Goal: Task Accomplishment & Management: Use online tool/utility

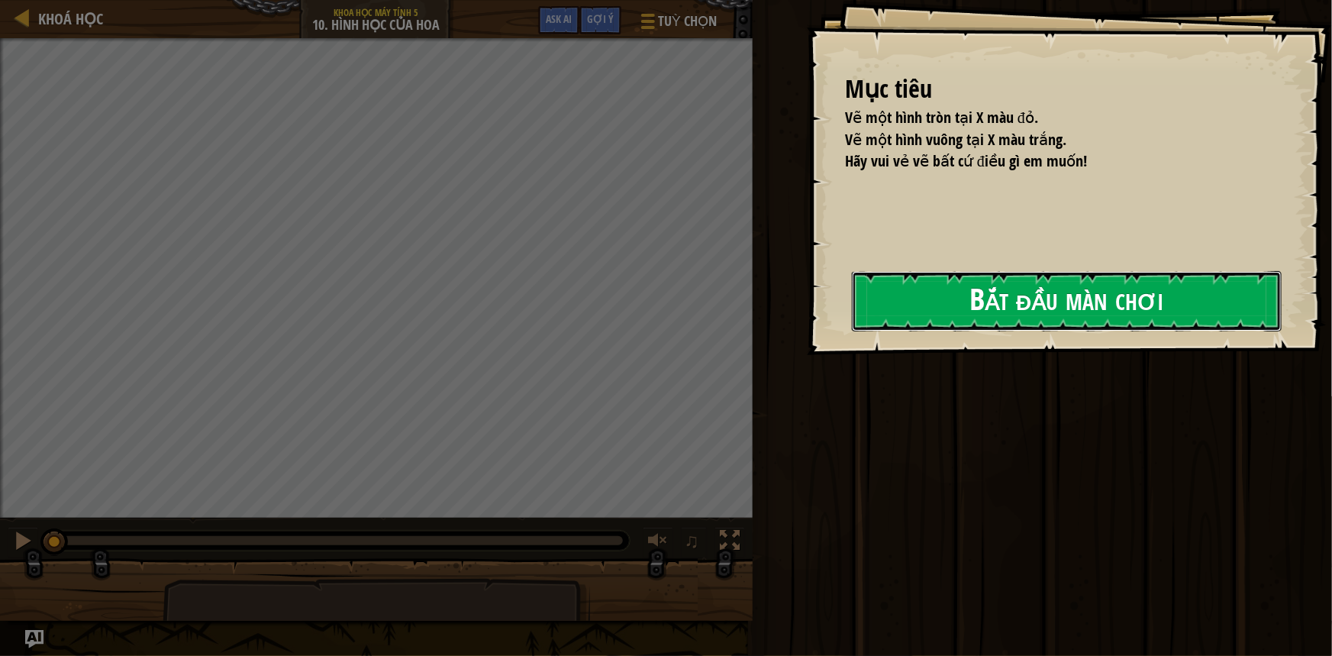
click at [1012, 280] on button "Bắt đầu màn chơi" at bounding box center [1067, 301] width 430 height 60
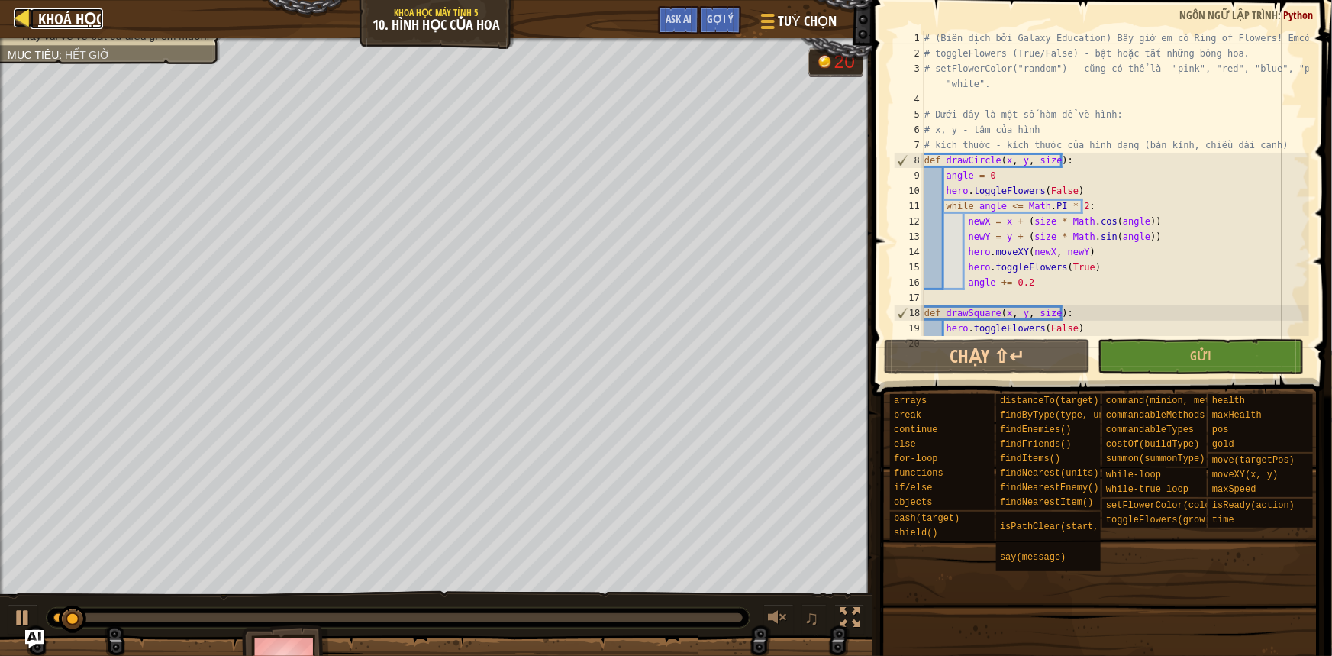
click at [40, 9] on span "Khoá học" at bounding box center [70, 18] width 65 height 21
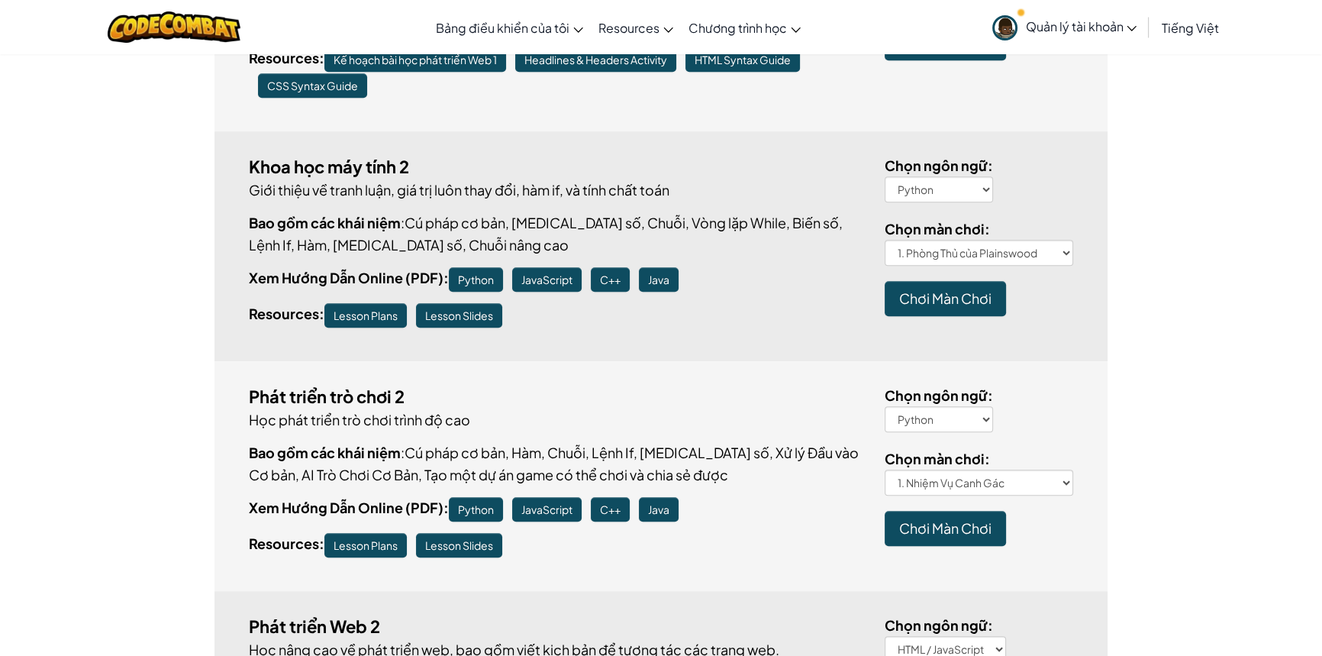
scroll to position [1249, 0]
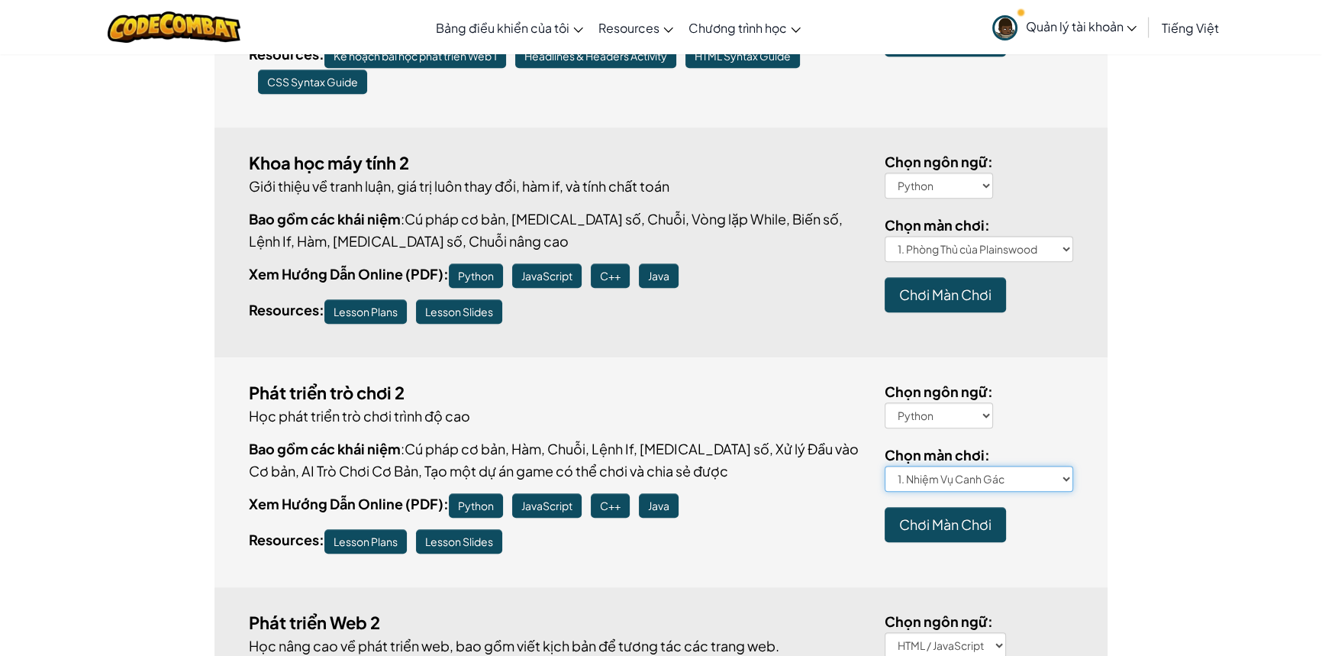
click at [990, 466] on select "1. Nhiệm Vụ Canh Gác 2. Đào tạo quân đội 2 3. Quy Trình Hoạt Động Chuẩn 4. Đội …" at bounding box center [979, 479] width 189 height 26
select select "game-dev-2-final-project"
click at [885, 466] on select "1. Nhiệm Vụ Canh Gác 2. Đào tạo quân đội 2 3. Quy Trình Hoạt Động Chuẩn 4. Đội …" at bounding box center [979, 479] width 189 height 26
click at [954, 515] on span "Chơi Màn Chơi" at bounding box center [945, 524] width 92 height 18
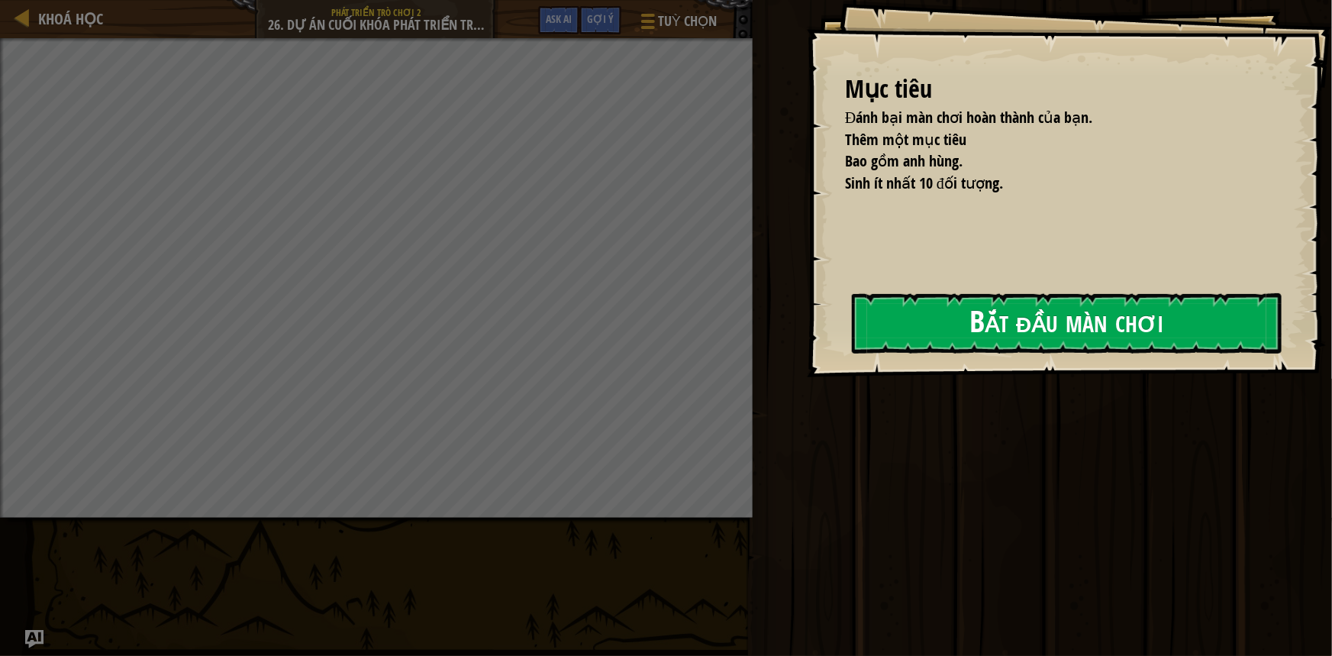
click at [908, 320] on button "Bắt đầu màn chơi" at bounding box center [1067, 323] width 430 height 60
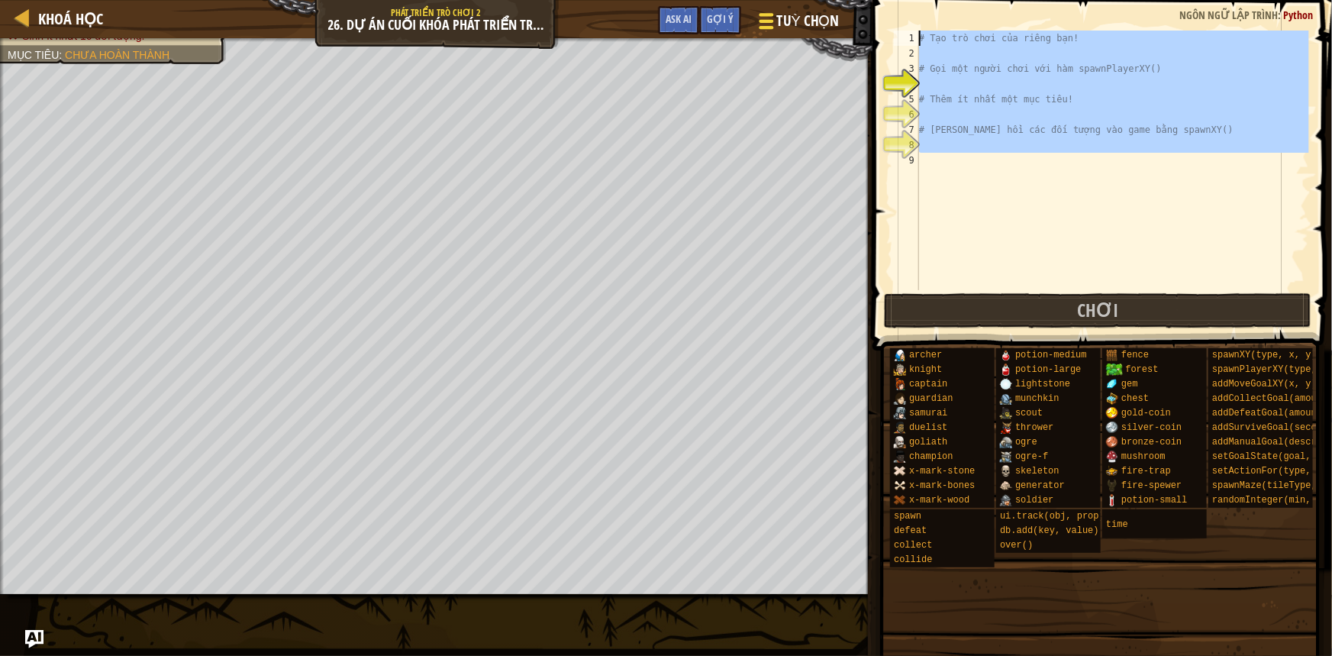
drag, startPoint x: 962, startPoint y: 160, endPoint x: 805, endPoint y: 34, distance: 201.4
click at [805, 34] on div "Khoá học Phát triển trò chơi 2 26. Dự Án Cuối Khóa Phát Triển Trò Chơi 2 Tuỳ ch…" at bounding box center [666, 328] width 1332 height 656
type textarea "# Tạo trò chơi của riêng bạn!"
click at [977, 85] on div "# Tạo trò chơi của riêng bạn! # Gọi một người chơi với hàm spawnPlayerXY() # Th…" at bounding box center [1112, 161] width 393 height 260
drag, startPoint x: 1050, startPoint y: 163, endPoint x: 786, endPoint y: 26, distance: 297.7
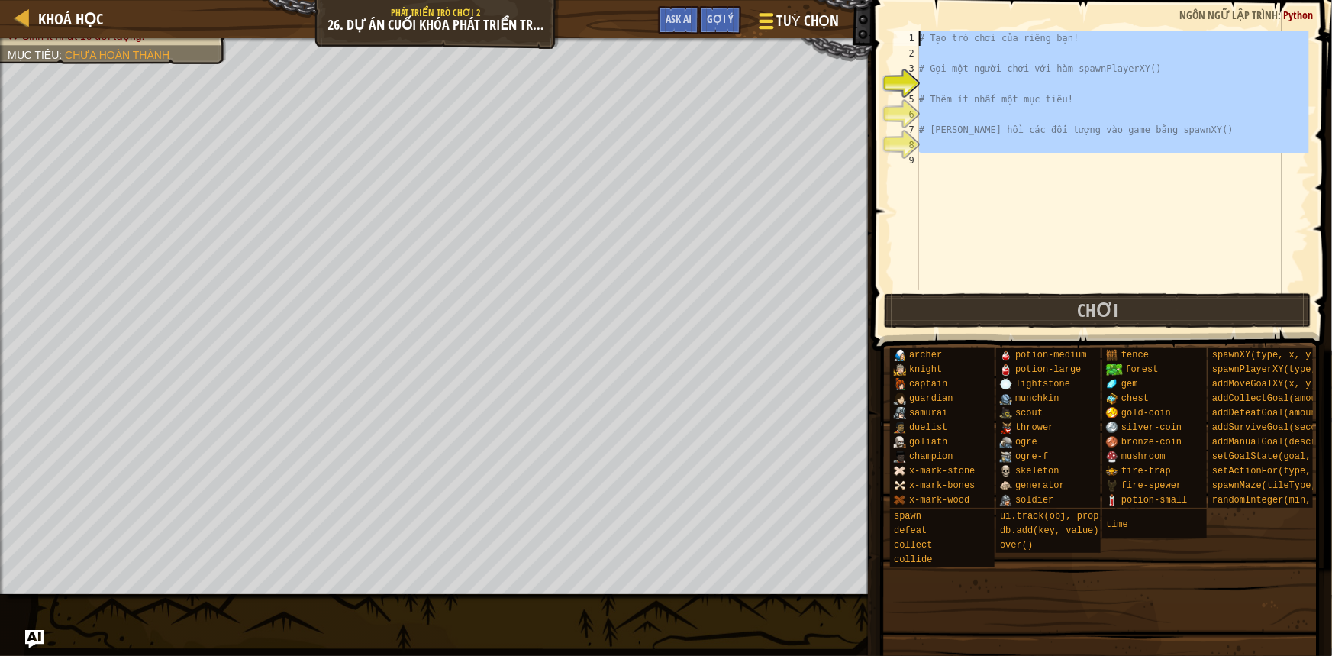
click at [786, 26] on div "Khoá học Phát triển trò chơi 2 26. Dự Án Cuối Khóa Phát Triển Trò Chơi 2 Tuỳ ch…" at bounding box center [666, 328] width 1332 height 656
type textarea "# Tạo trò chơi của riêng bạn!"
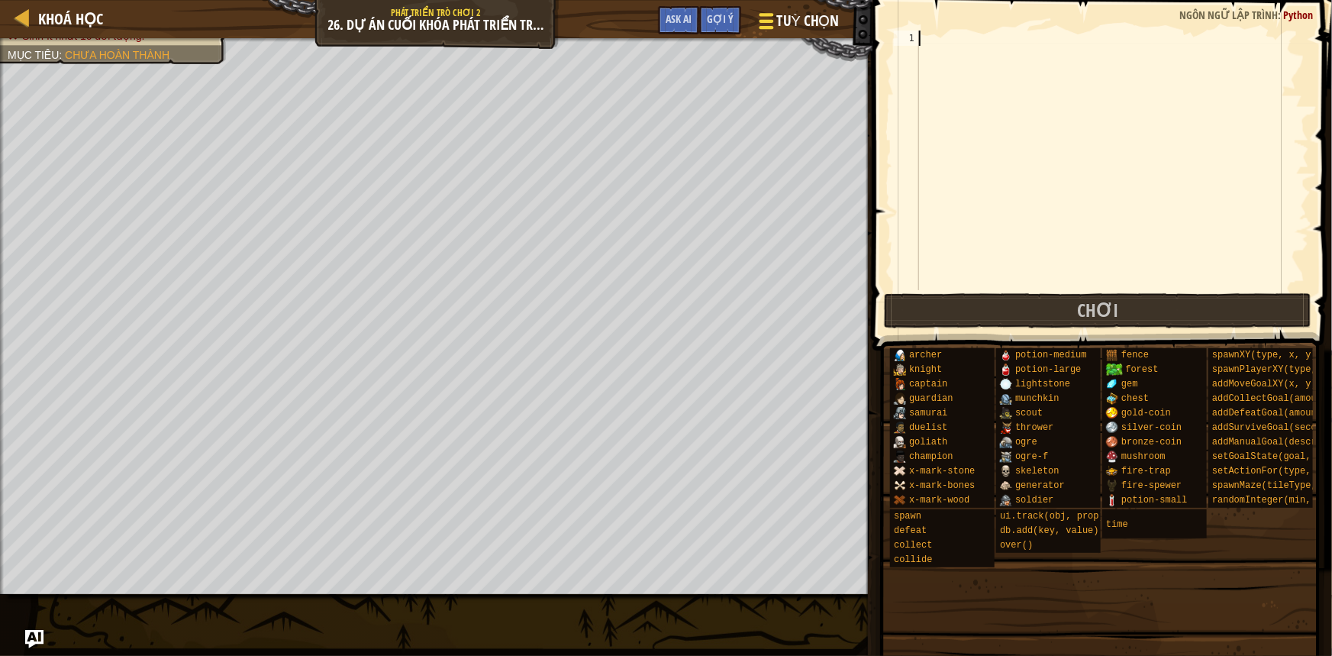
scroll to position [7, 0]
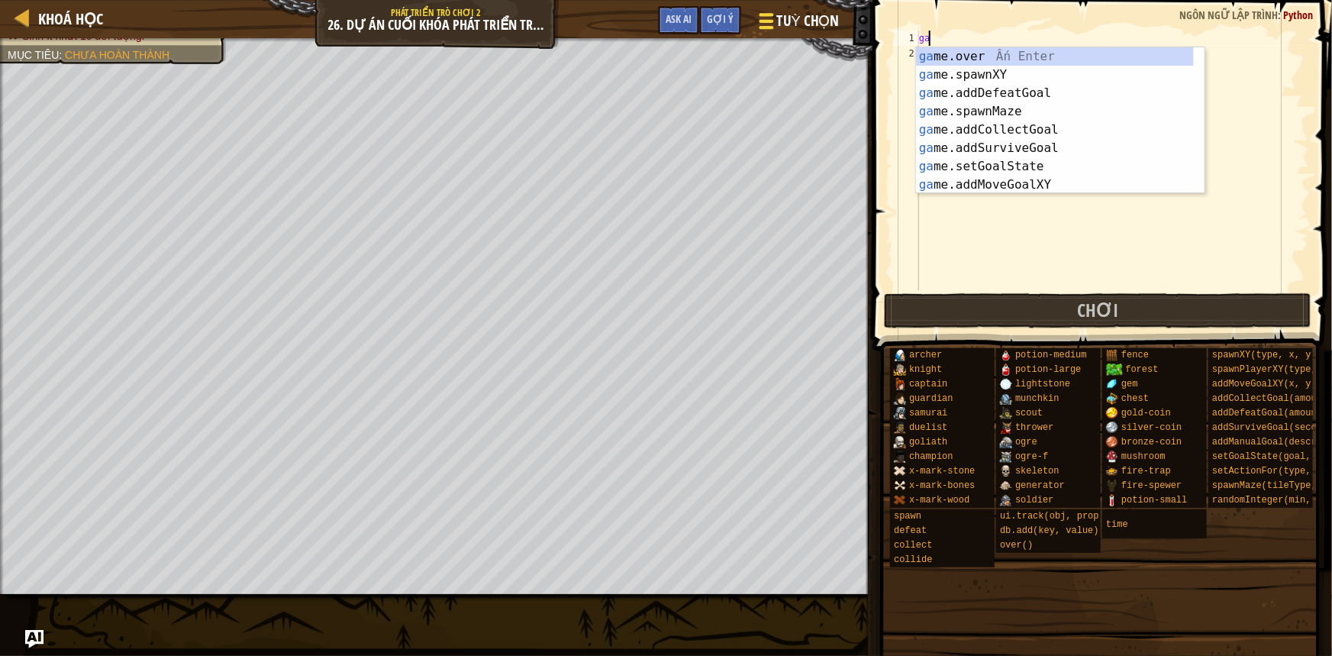
type textarea "g"
type textarea "add"
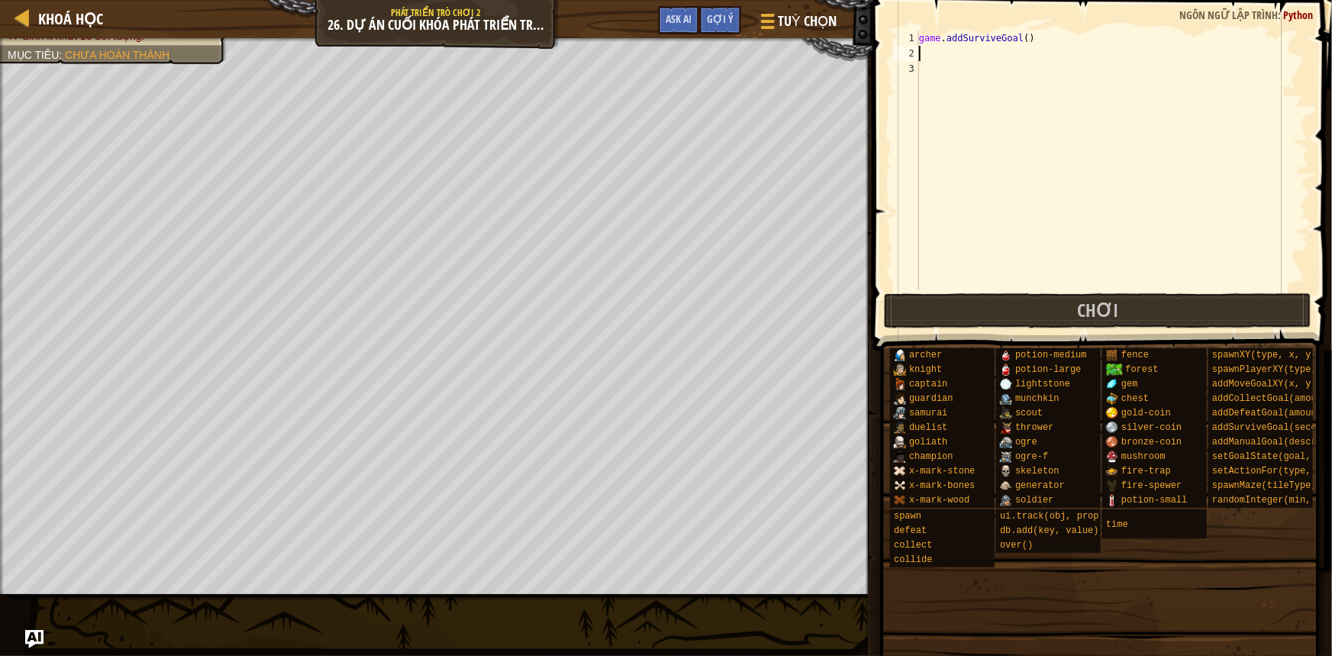
click at [1019, 38] on div "game . addSurviveGoal ( )" at bounding box center [1112, 176] width 393 height 290
type textarea "game.addSurviveGoal(30)"
click at [943, 47] on div "game . addSurviveGoal ( 30 )" at bounding box center [1112, 176] width 393 height 290
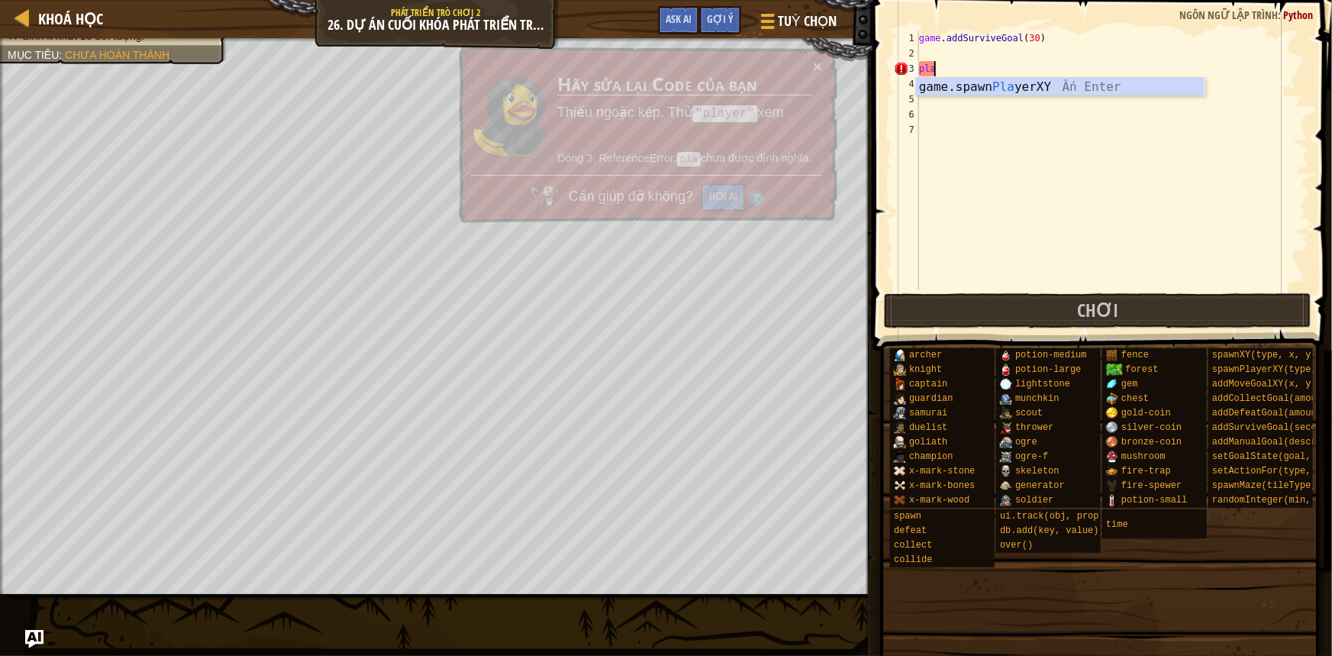
type textarea "player = game.spawnPlayerXY("captain", 36, 30)"
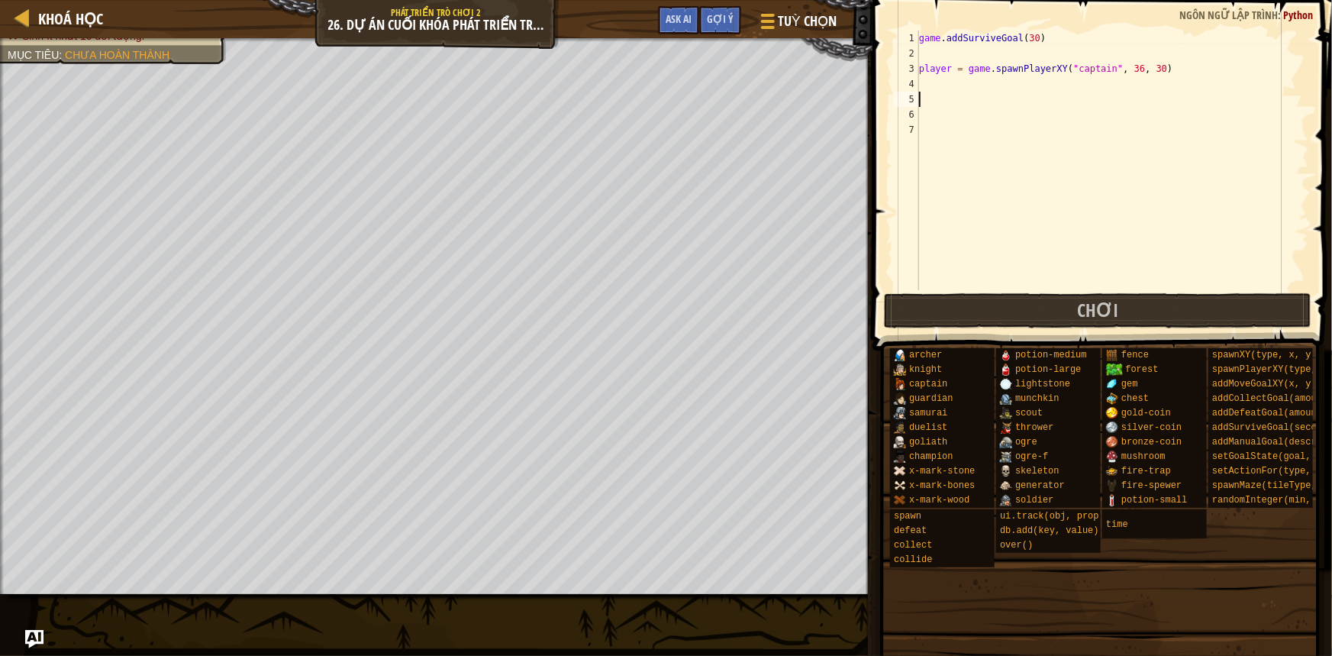
click at [962, 95] on div "game . addSurviveGoal ( 30 ) player = game . spawnPlayerXY ( "captain" , 36 , 3…" at bounding box center [1112, 176] width 393 height 290
click at [974, 84] on div "game . addSurviveGoal ( 30 ) player = game . spawnPlayerXY ( "captain" , 36 , 3…" at bounding box center [1112, 176] width 393 height 290
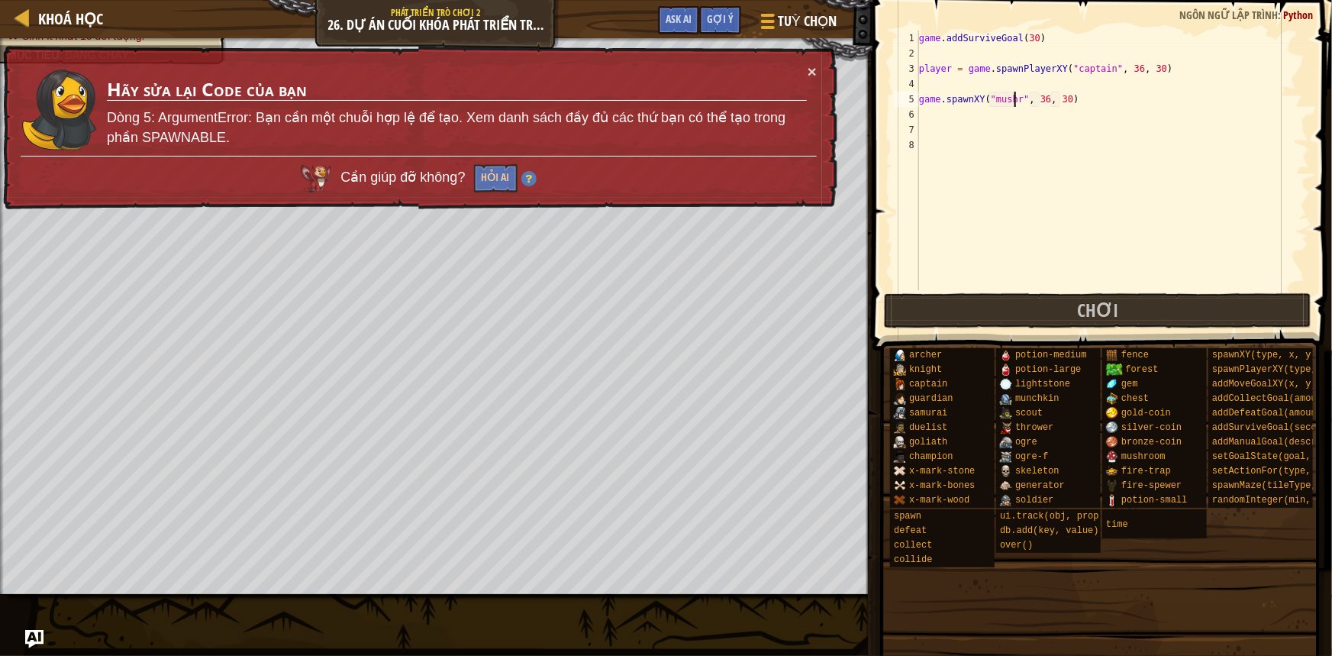
scroll to position [7, 8]
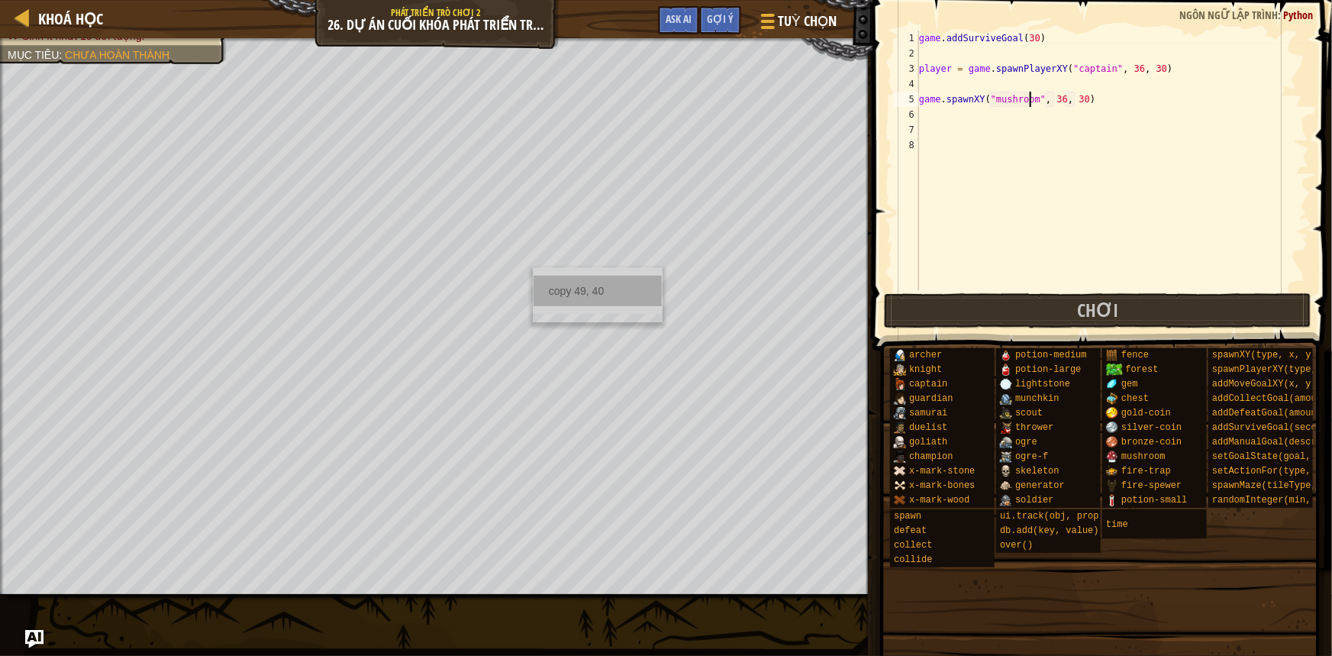
click at [576, 276] on div "copy 49, 40" at bounding box center [598, 291] width 128 height 31
drag, startPoint x: 1076, startPoint y: 98, endPoint x: 1043, endPoint y: 101, distance: 32.1
click at [1043, 101] on div "game . addSurviveGoal ( 30 ) player = game . spawnPlayerXY ( "captain" , 36 , 3…" at bounding box center [1112, 176] width 393 height 290
paste textarea "49, 4"
type textarea "game.spawnXY("mushroom", 49, 40)"
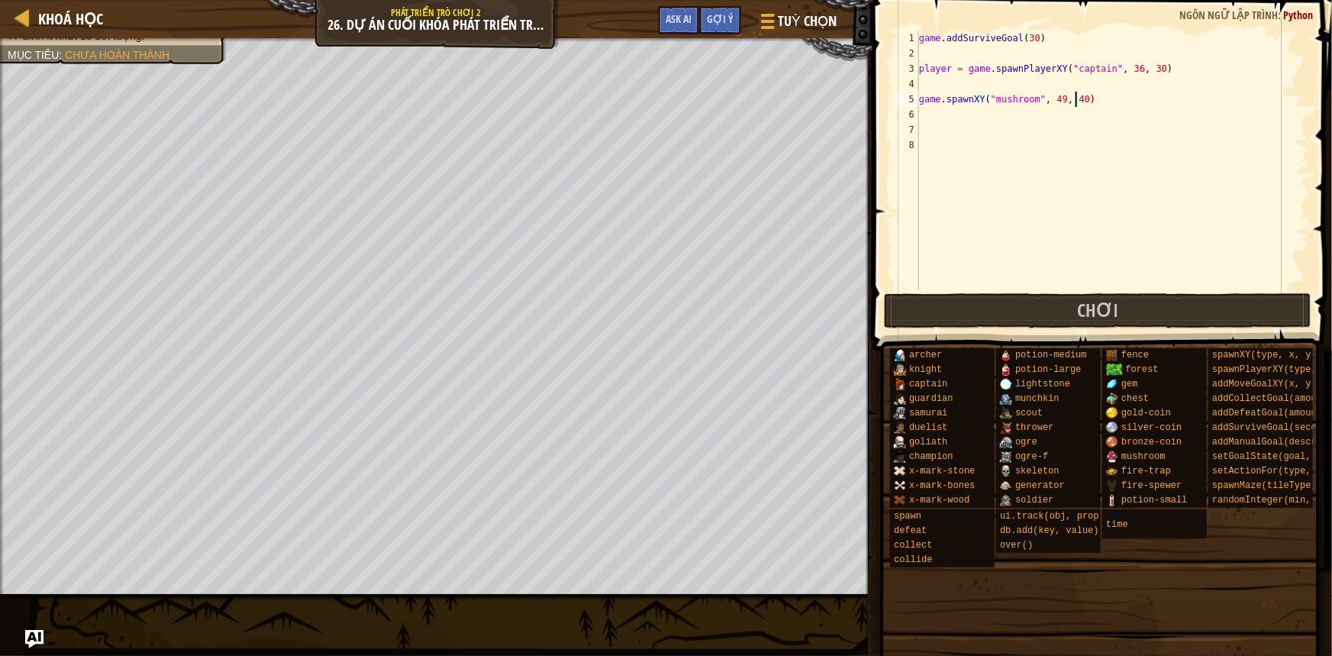
click at [1079, 144] on div "game . addSurviveGoal ( 30 ) player = game . spawnPlayerXY ( "captain" , 36 , 3…" at bounding box center [1112, 176] width 393 height 290
click at [956, 134] on div "game . addSurviveGoal ( 30 ) player = game . spawnPlayerXY ( "captain" , 36 , 3…" at bounding box center [1112, 176] width 393 height 290
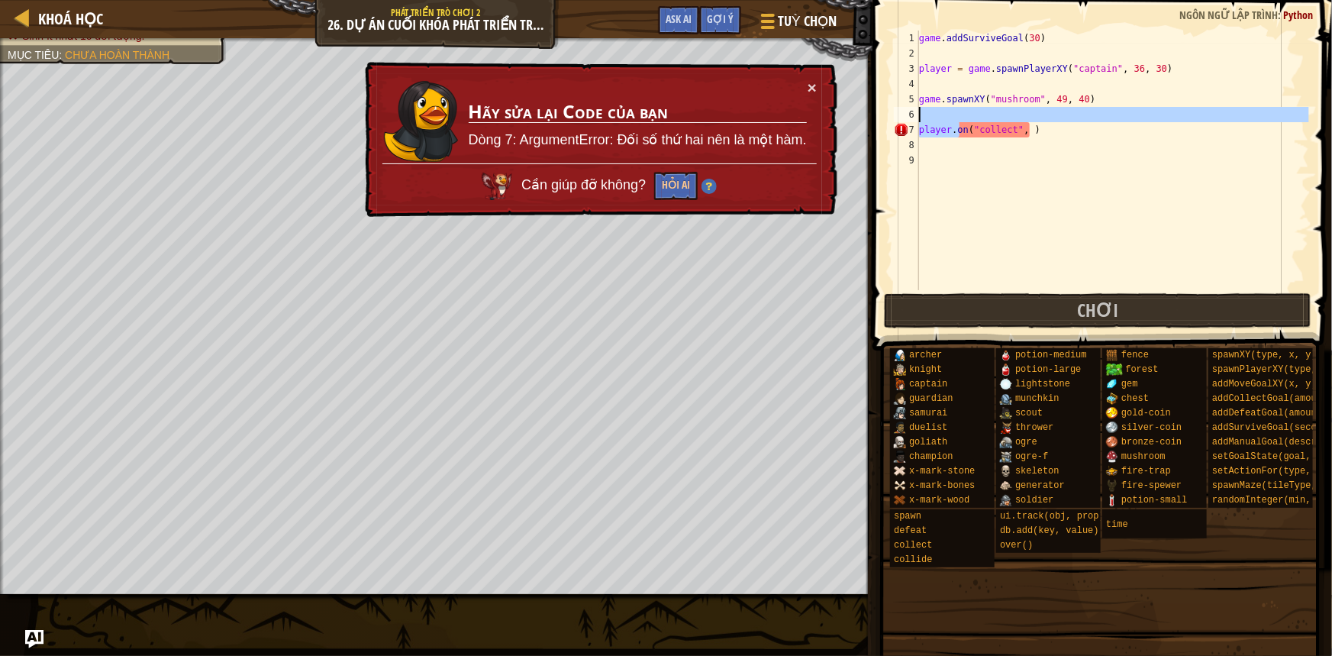
click at [962, 121] on div "game . addSurviveGoal ( 30 ) player = game . spawnPlayerXY ( "captain" , 36 , 3…" at bounding box center [1112, 176] width 393 height 290
click at [974, 124] on div "game . addSurviveGoal ( 30 ) player = game . spawnPlayerXY ( "captain" , 36 , 3…" at bounding box center [1112, 176] width 393 height 290
type textarea "player.on("collect", )"
click at [975, 118] on div "game . addSurviveGoal ( 30 ) player = game . spawnPlayerXY ( "captain" , 36 , 3…" at bounding box center [1112, 176] width 393 height 290
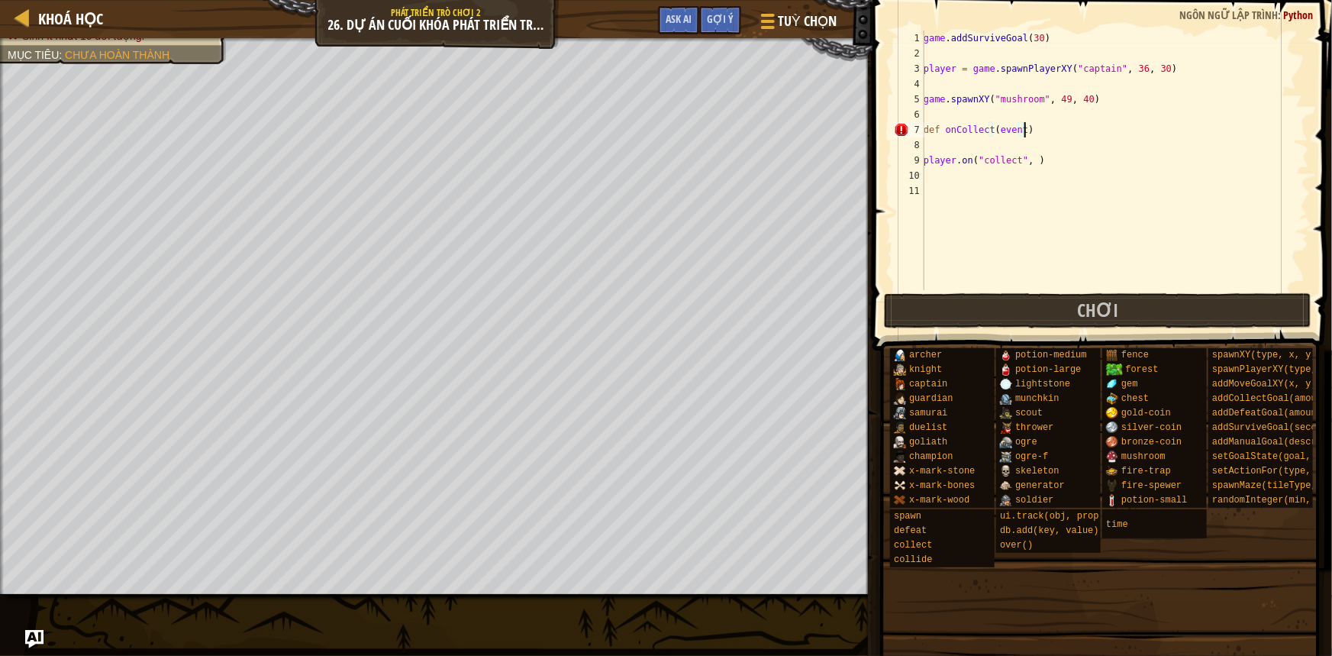
type textarea "def onCollect(event):"
click at [977, 136] on div "game . addSurviveGoal ( 30 ) player = game . spawnPlayerXY ( "captain" , 36 , 3…" at bounding box center [1115, 176] width 389 height 290
click at [1024, 178] on div "game . addSurviveGoal ( 30 ) player = game . spawnPlayerXY ( "captain" , 36 , 3…" at bounding box center [1115, 176] width 389 height 290
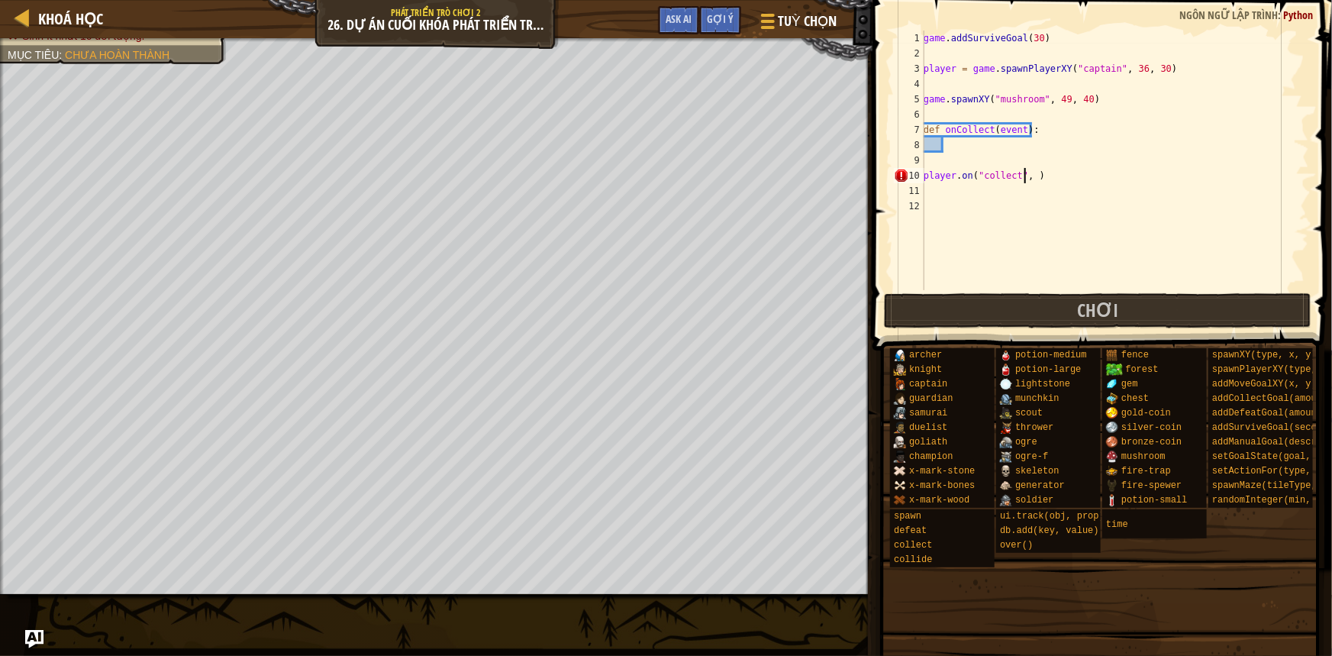
paste textarea "onCollect"
drag, startPoint x: 1112, startPoint y: 179, endPoint x: 1035, endPoint y: 218, distance: 86.4
click at [1113, 179] on div "game . addSurviveGoal ( 30 ) player = game . spawnPlayerXY ( "captain" , 36 , 3…" at bounding box center [1115, 176] width 389 height 290
click at [1079, 175] on div "game . addSurviveGoal ( 30 ) player = game . spawnPlayerXY ( "captain" , 36 , 3…" at bounding box center [1115, 176] width 389 height 290
click at [1072, 182] on div "game . addSurviveGoal ( 30 ) player = game . spawnPlayerXY ( "captain" , 36 , 3…" at bounding box center [1115, 176] width 389 height 290
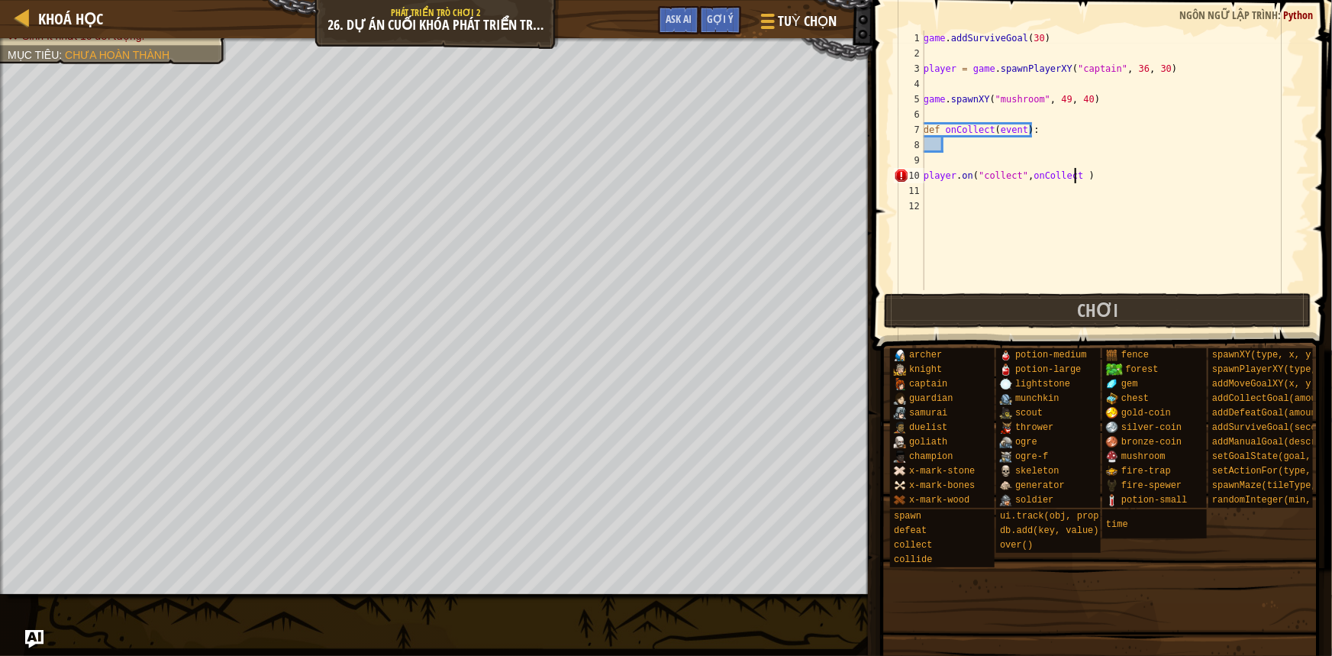
type textarea "player.on("collect",onCollect)"
drag, startPoint x: 1024, startPoint y: 176, endPoint x: 1066, endPoint y: 168, distance: 43.4
click at [1066, 168] on div "game . addSurviveGoal ( 30 ) player = game . spawnPlayerXY ( "captain" , 36 , 3…" at bounding box center [1115, 176] width 389 height 290
click at [970, 144] on div "game . addSurviveGoal ( 30 ) player = game . spawnPlayerXY ( "captain" , 36 , 3…" at bounding box center [1115, 176] width 389 height 290
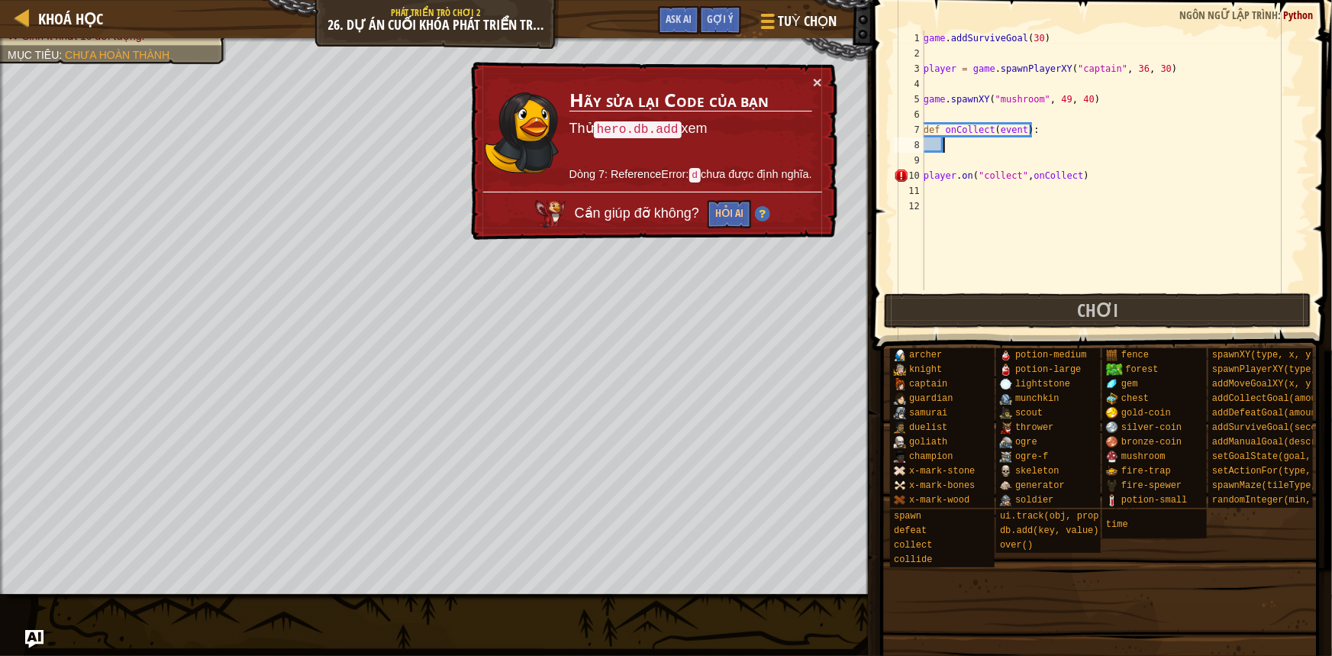
click at [967, 149] on div "game . addSurviveGoal ( 30 ) player = game . spawnPlayerXY ( "captain" , 36 , 3…" at bounding box center [1115, 176] width 389 height 290
click at [1010, 133] on div "game . addSurviveGoal ( 30 ) player = game . spawnPlayerXY ( "captain" , 36 , 3…" at bounding box center [1115, 176] width 389 height 290
click at [941, 175] on div "game . addSurviveGoal ( 30 ) player = game . spawnPlayerXY ( "captain" , 36 , 3…" at bounding box center [1115, 176] width 389 height 290
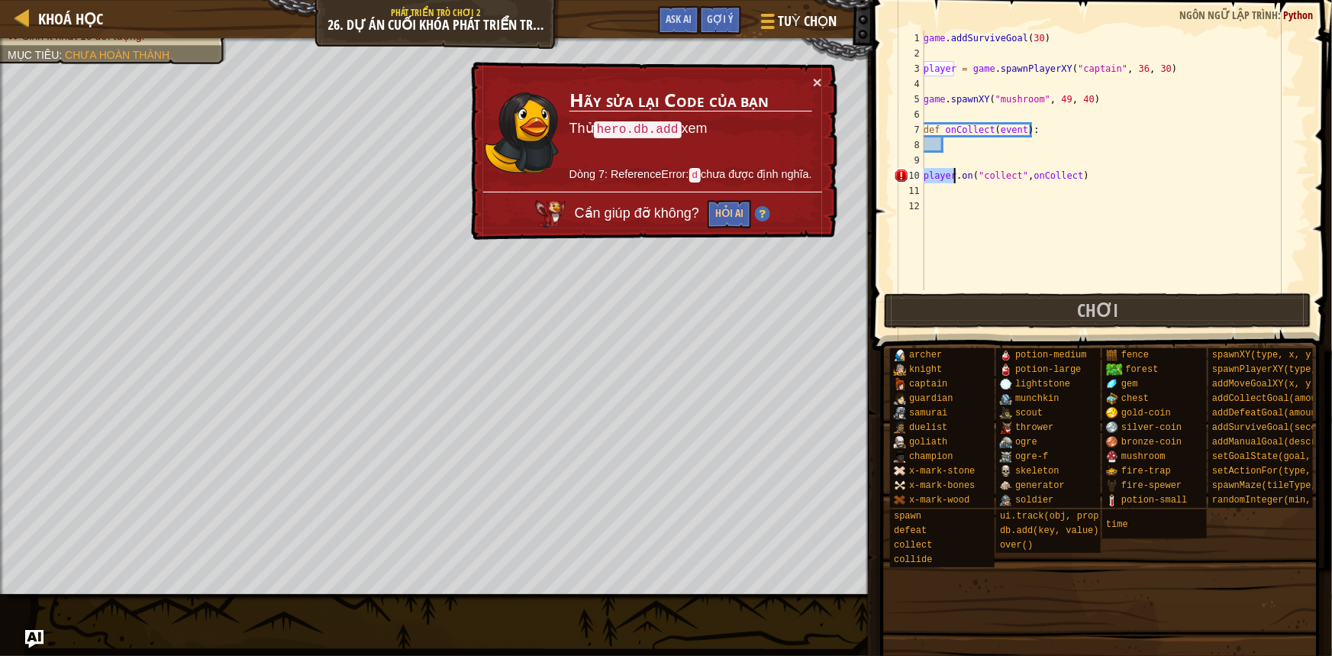
click at [1015, 131] on div "game . addSurviveGoal ( 30 ) player = game . spawnPlayerXY ( "captain" , 36 , 3…" at bounding box center [1115, 176] width 389 height 290
type textarea "def onCollect(event):"
click at [1015, 131] on div "game . addSurviveGoal ( 30 ) player = game . spawnPlayerXY ( "captain" , 36 , 3…" at bounding box center [1115, 176] width 389 height 290
click at [977, 145] on div "game . addSurviveGoal ( 30 ) player = game . spawnPlayerXY ( "captain" , 36 , 3…" at bounding box center [1115, 176] width 389 height 290
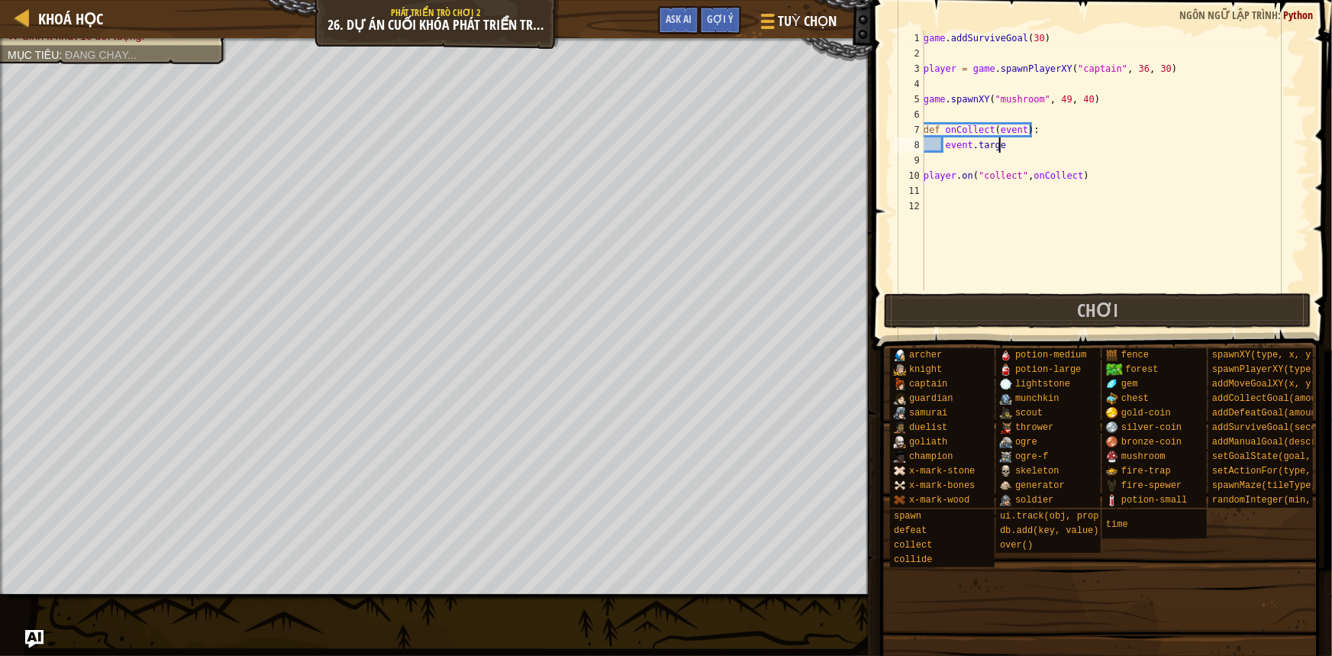
scroll to position [7, 6]
click at [945, 147] on div "game . addSurviveGoal ( 30 ) player = game . spawnPlayerXY ( "captain" , 36 , 3…" at bounding box center [1115, 176] width 389 height 290
type textarea "unit = [DOMAIN_NAME]"
click at [1047, 145] on div "game . addSurviveGoal ( 30 ) player = game . spawnPlayerXY ( "captain" , 36 , 3…" at bounding box center [1115, 176] width 389 height 290
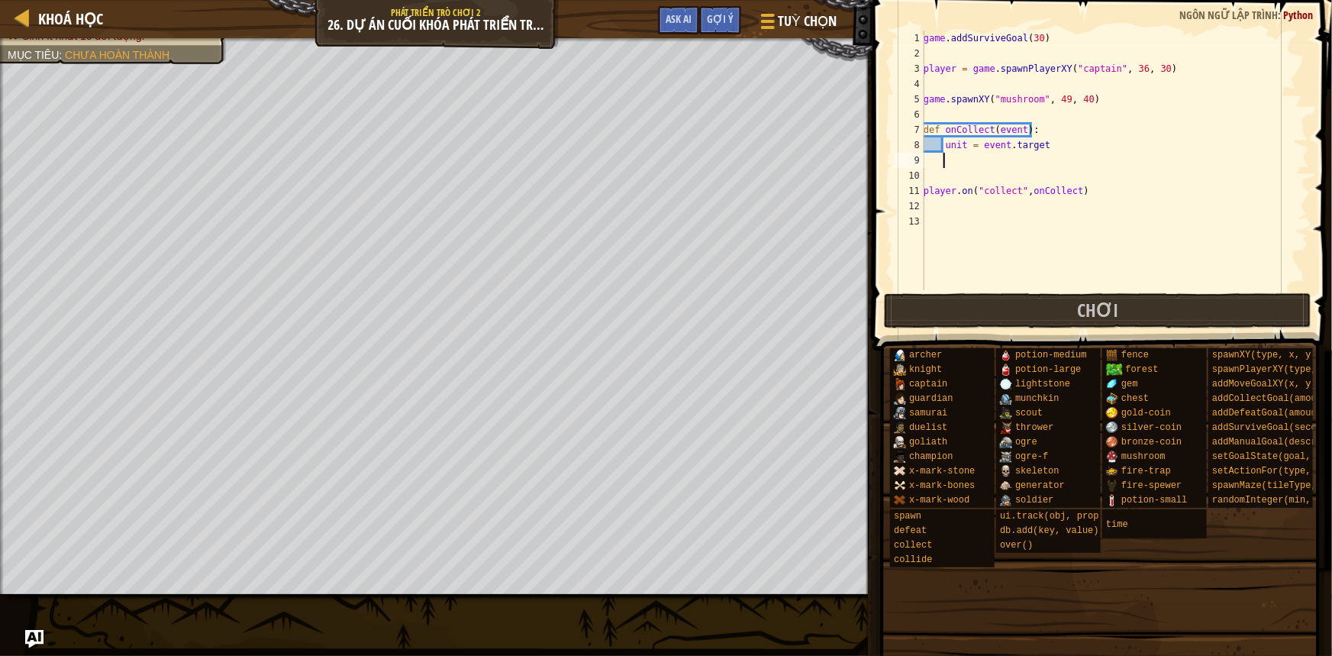
scroll to position [7, 1]
click at [990, 160] on div "game . addSurviveGoal ( 30 ) player = game . spawnPlayerXY ( "captain" , 36 , 3…" at bounding box center [1115, 176] width 389 height 290
click at [958, 150] on div "game . addSurviveGoal ( 30 ) player = game . spawnPlayerXY ( "captain" , 36 , 3…" at bounding box center [1115, 176] width 389 height 290
click at [937, 193] on div "game . addSurviveGoal ( 30 ) player = game . spawnPlayerXY ( "captain" , 36 , 3…" at bounding box center [1115, 176] width 389 height 290
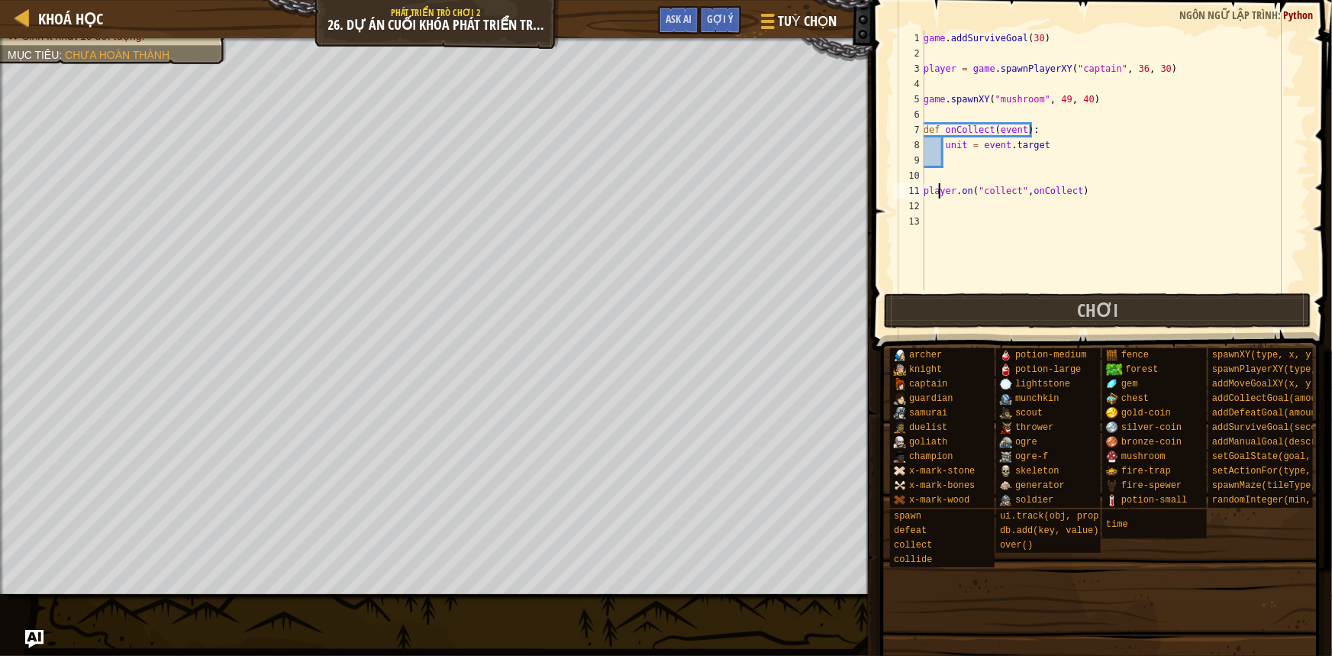
click at [937, 193] on div "game . addSurviveGoal ( 30 ) player = game . spawnPlayerXY ( "captain" , 36 , 3…" at bounding box center [1115, 176] width 389 height 290
click at [953, 152] on div "game . addSurviveGoal ( 30 ) player = game . spawnPlayerXY ( "captain" , 36 , 3…" at bounding box center [1115, 176] width 389 height 290
type textarea "unit = [DOMAIN_NAME]"
click at [953, 162] on div "game . addSurviveGoal ( 30 ) player = game . spawnPlayerXY ( "captain" , 36 , 3…" at bounding box center [1115, 176] width 389 height 290
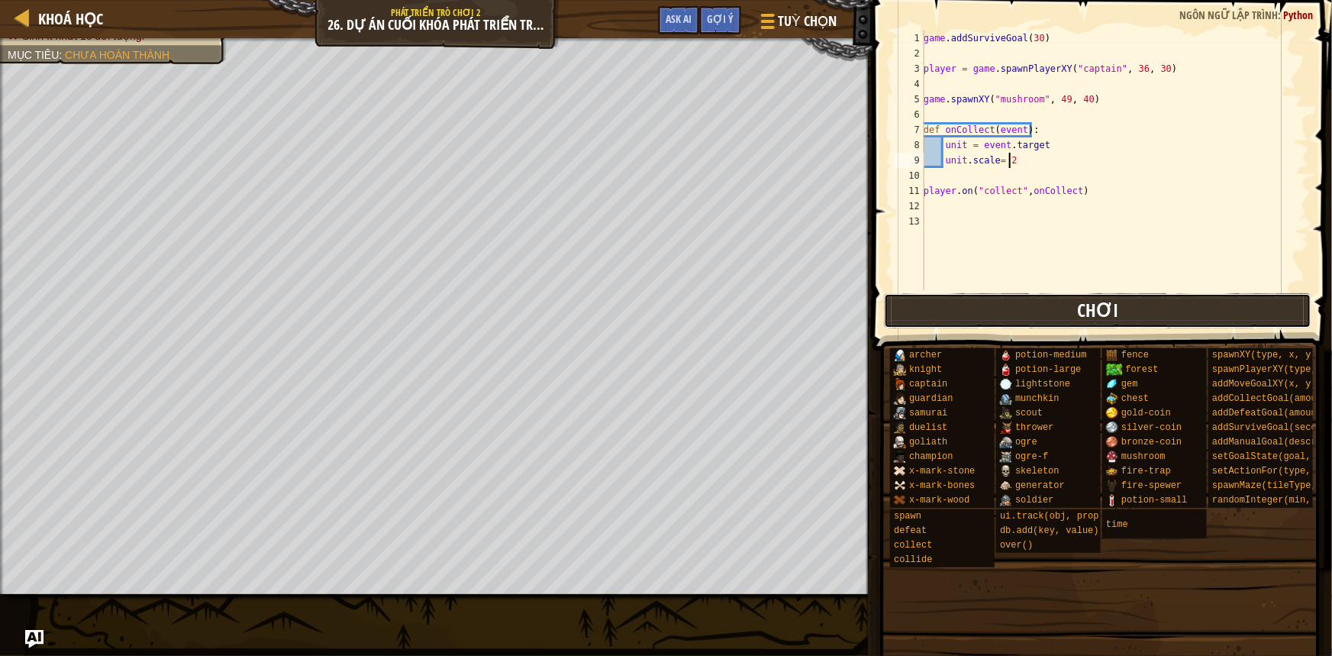
click at [1084, 306] on span "Chơi" at bounding box center [1097, 310] width 41 height 24
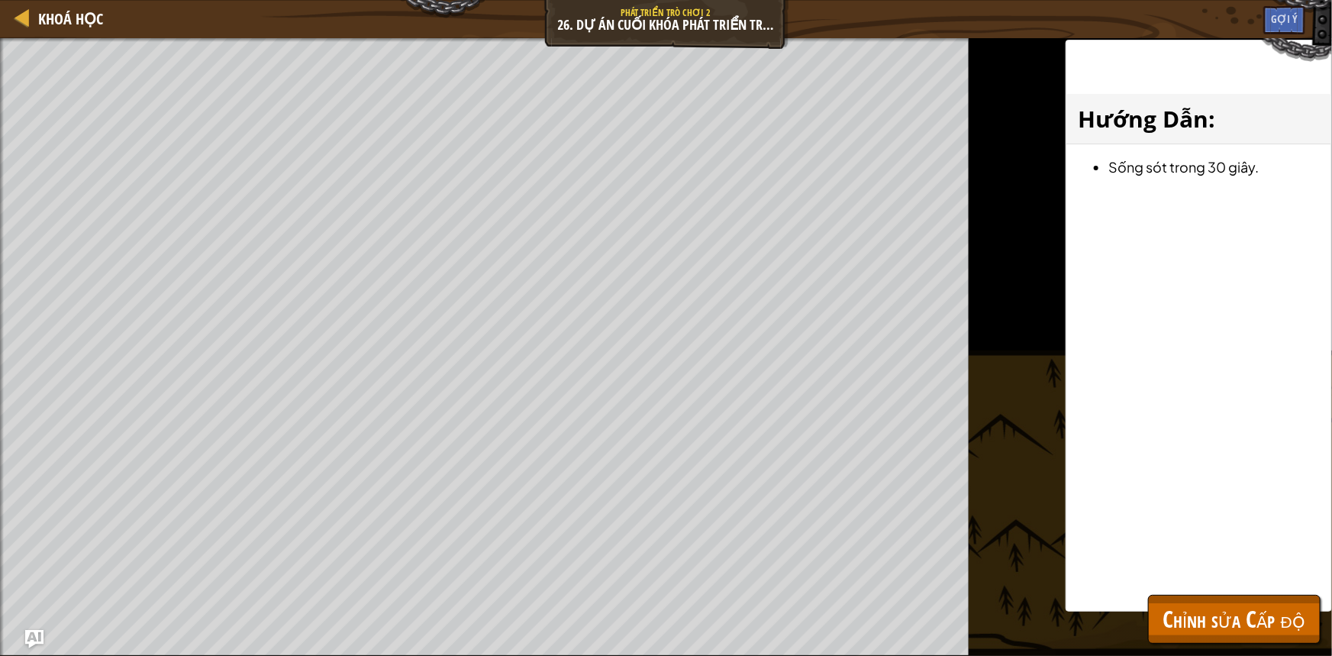
click at [1172, 587] on div "Hướng Dẫn : Sống sót trong 30 giây." at bounding box center [1199, 326] width 266 height 572
click at [1172, 597] on button "Chỉnh sửa Cấp độ" at bounding box center [1234, 619] width 173 height 49
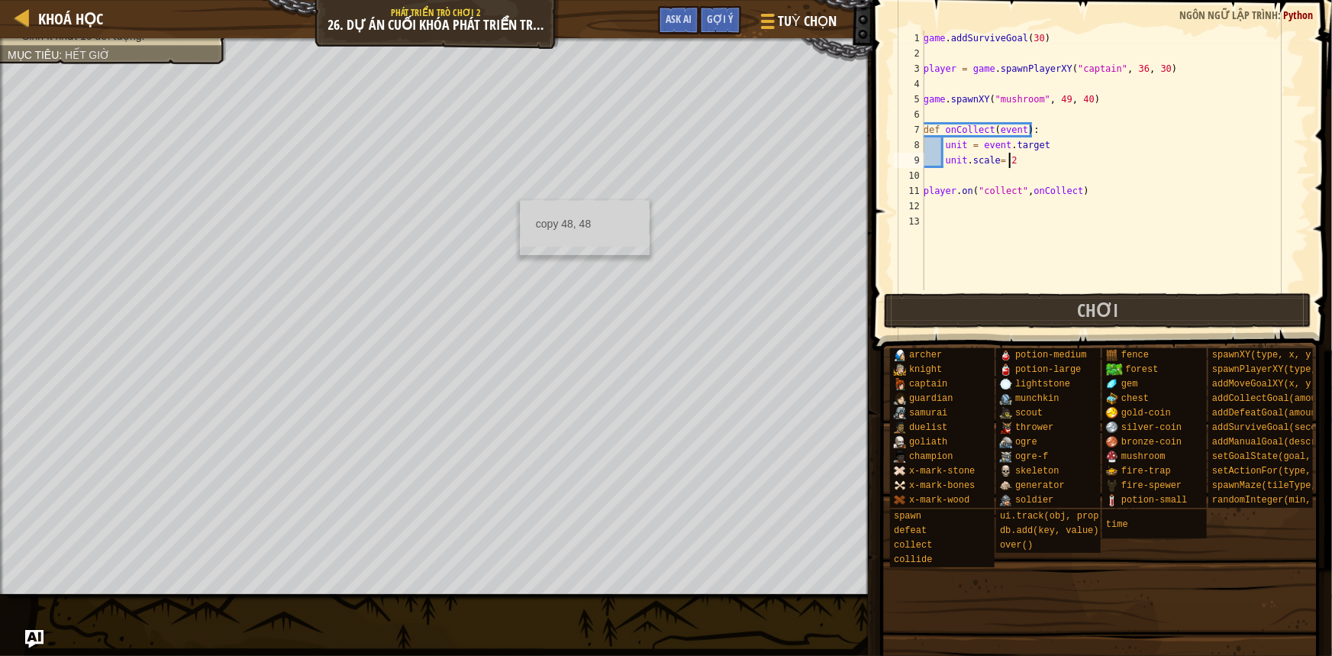
click at [1080, 189] on div "game . addSurviveGoal ( 30 ) player = game . spawnPlayerXY ( "captain" , 36 , 3…" at bounding box center [1115, 176] width 389 height 290
click at [1095, 95] on div "game . addSurviveGoal ( 30 ) player = game . spawnPlayerXY ( "captain" , 36 , 3…" at bounding box center [1115, 176] width 389 height 290
type textarea "game.spawnXY("mushroom", 49, 40)"
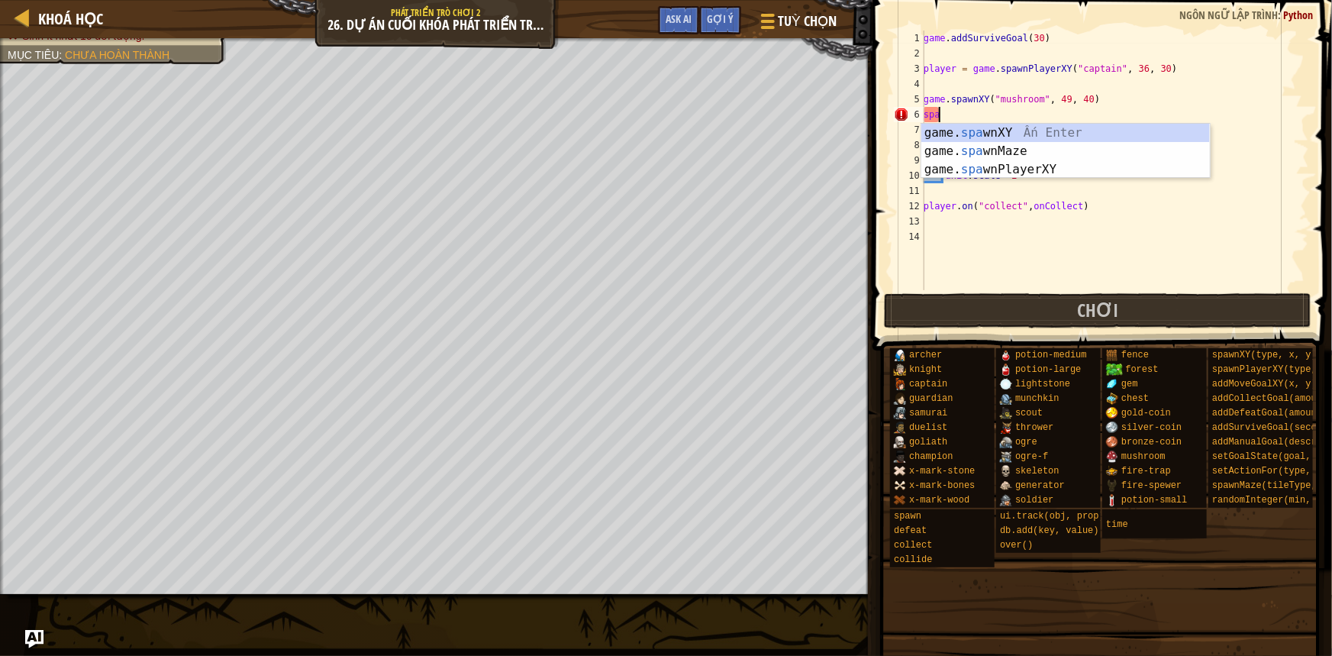
type textarea "game.spawnXY("fence", 36, 30)"
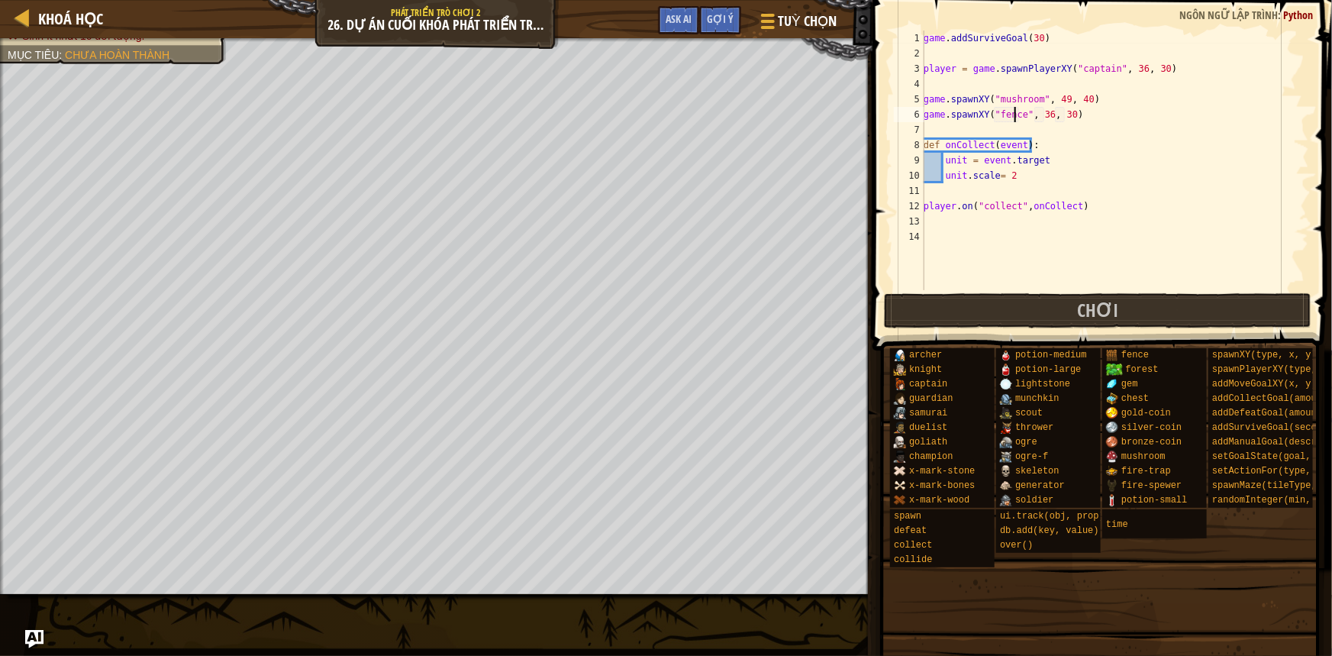
type textarea "def onCollect(event):"
click at [1072, 315] on button "Chơi" at bounding box center [1098, 310] width 428 height 35
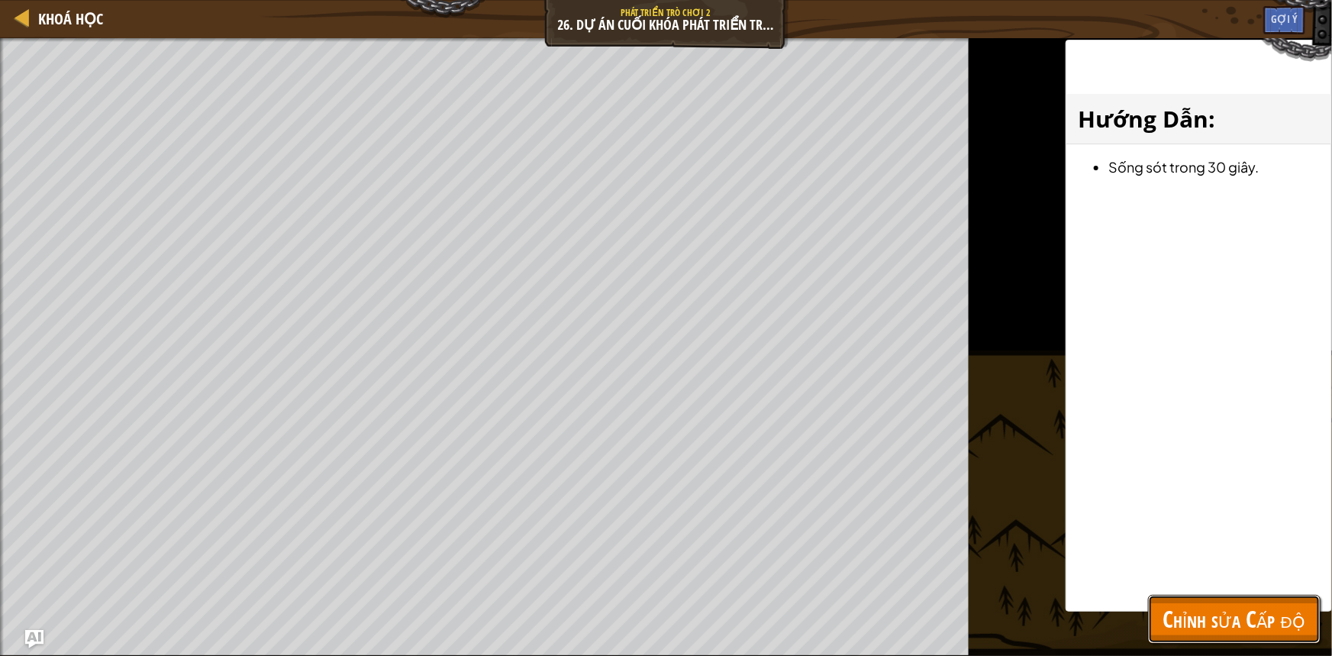
click at [1221, 605] on span "Chỉnh sửa Cấp độ" at bounding box center [1234, 618] width 142 height 31
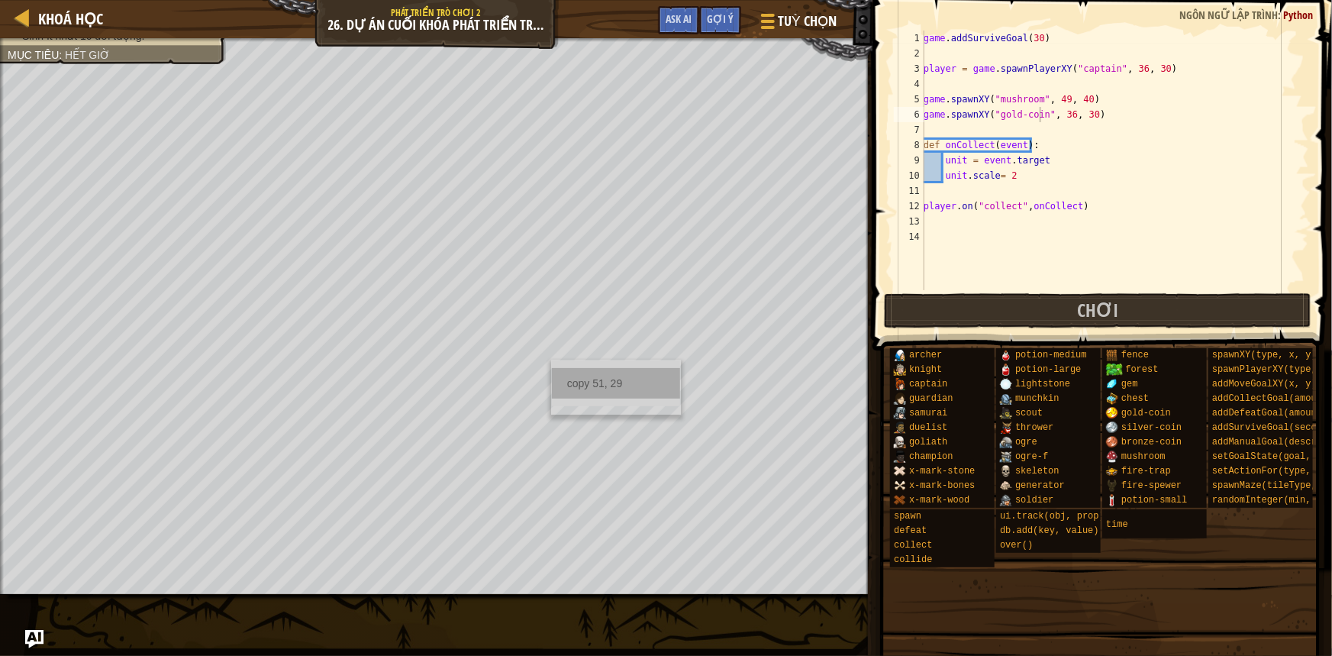
click at [618, 369] on div "copy 51, 29" at bounding box center [616, 383] width 128 height 31
click at [1087, 114] on div "game . addSurviveGoal ( 30 ) player = game . spawnPlayerXY ( "captain" , 36 , 3…" at bounding box center [1115, 176] width 389 height 290
drag, startPoint x: 1084, startPoint y: 117, endPoint x: 1056, endPoint y: 115, distance: 28.3
click at [1056, 115] on div "game . addSurviveGoal ( 30 ) player = game . spawnPlayerXY ( "captain" , 36 , 3…" at bounding box center [1115, 176] width 389 height 290
paste textarea "51, 29"
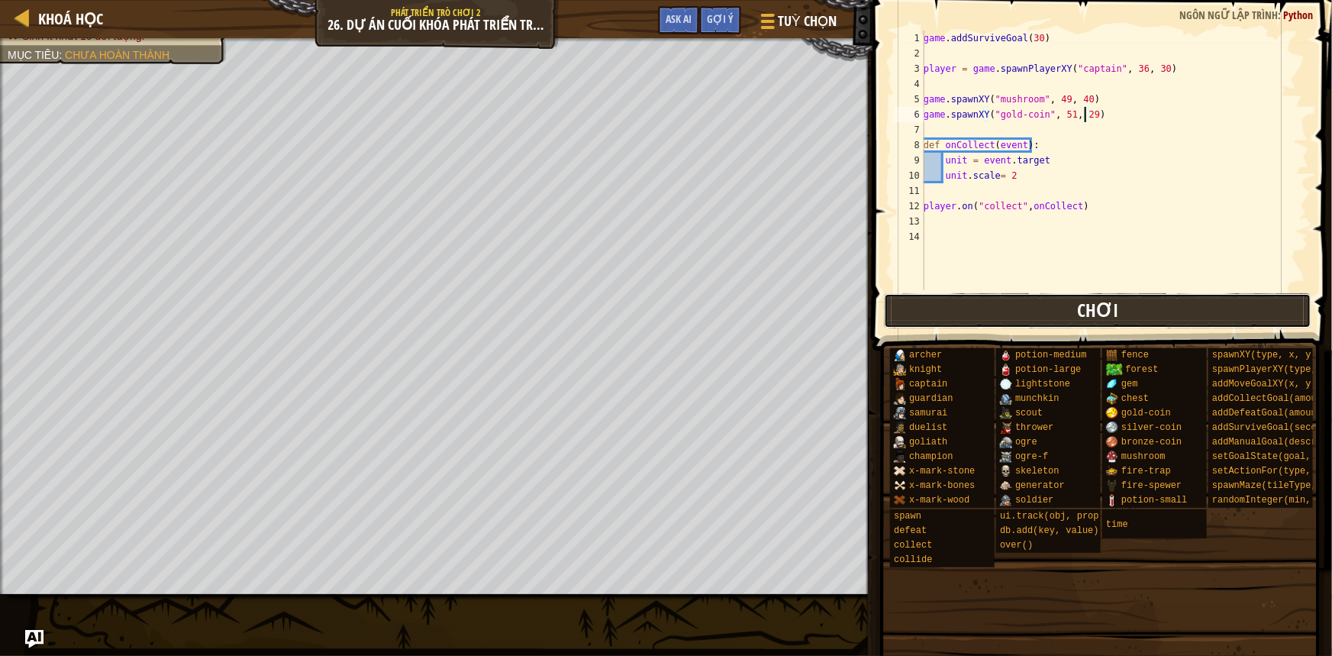
drag, startPoint x: 1061, startPoint y: 308, endPoint x: 1050, endPoint y: 307, distance: 11.6
click at [1060, 308] on button "Chơi" at bounding box center [1098, 310] width 428 height 35
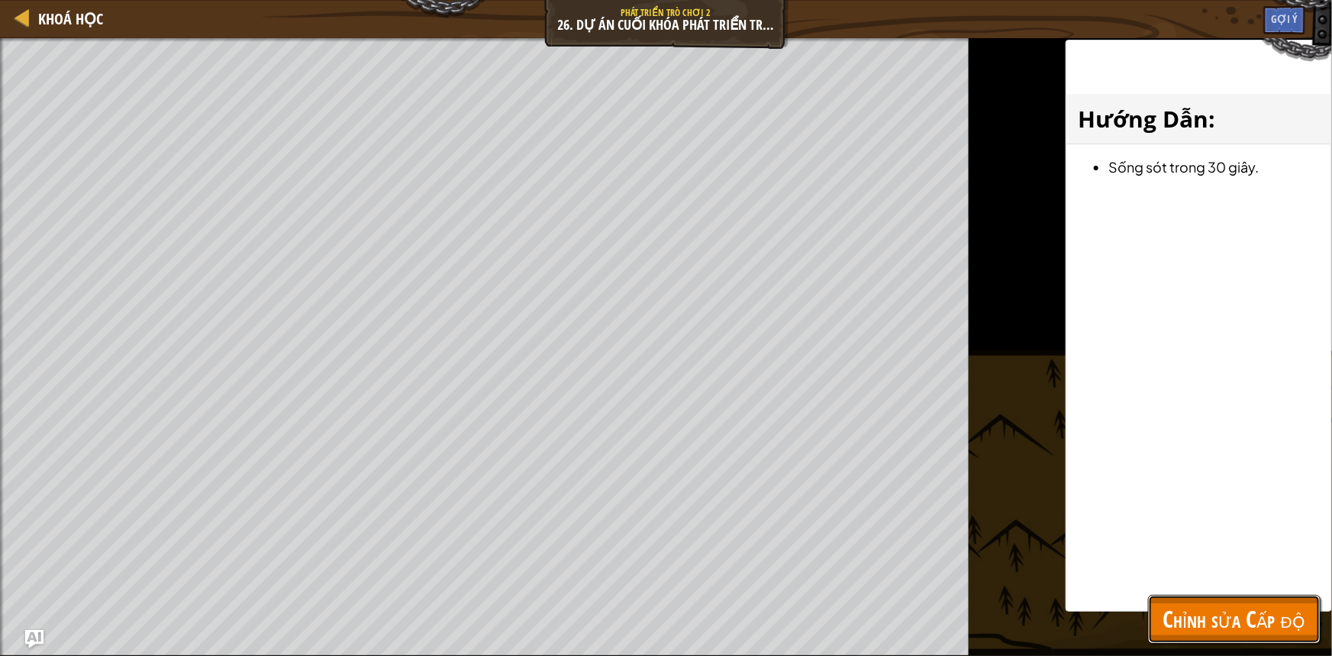
click at [1232, 634] on span "Chỉnh sửa Cấp độ" at bounding box center [1234, 618] width 142 height 31
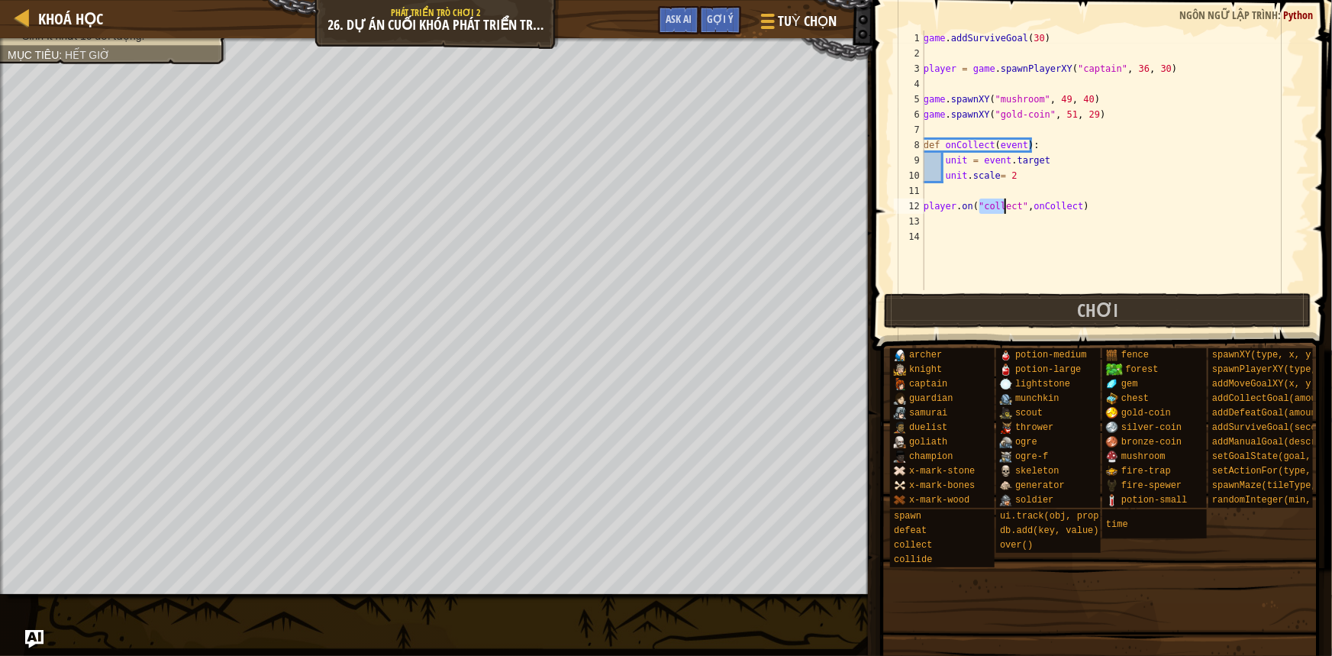
drag, startPoint x: 978, startPoint y: 205, endPoint x: 1006, endPoint y: 205, distance: 28.2
click at [1006, 205] on div "game . addSurviveGoal ( 30 ) player = game . spawnPlayerXY ( "captain" , 36 , 3…" at bounding box center [1115, 176] width 389 height 290
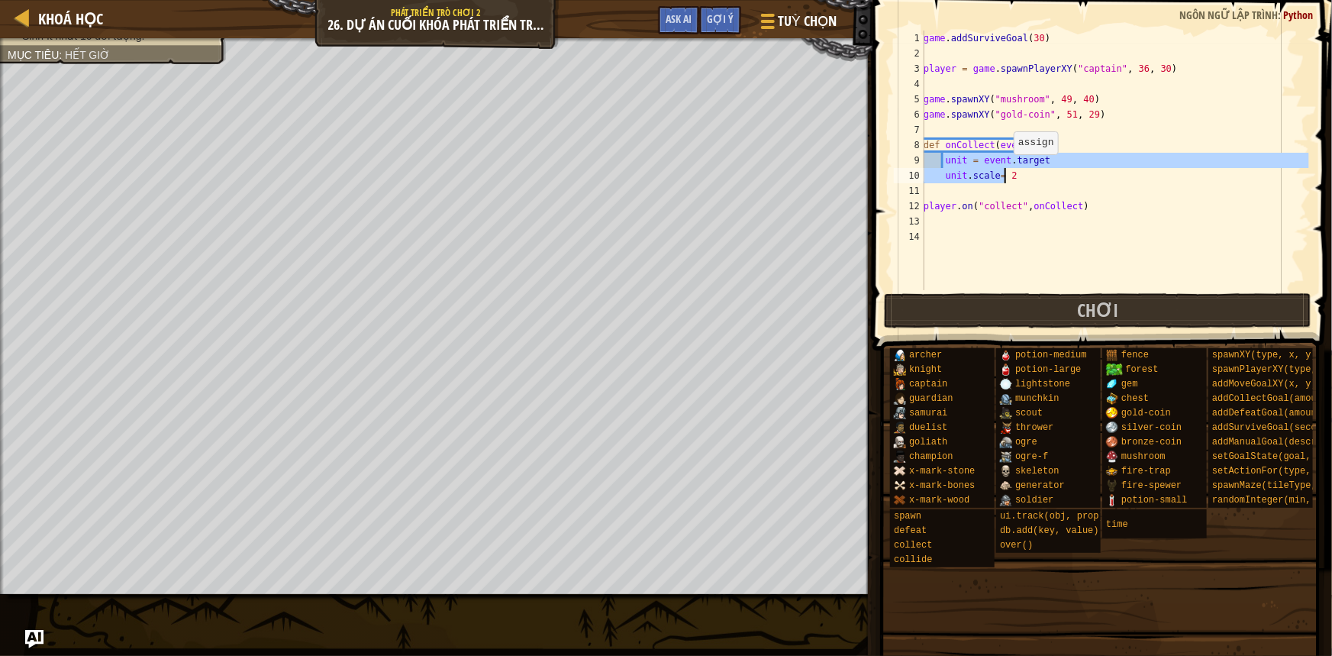
drag, startPoint x: 942, startPoint y: 163, endPoint x: 1024, endPoint y: 173, distance: 83.1
click at [1005, 169] on div "game . addSurviveGoal ( 30 ) player = game . spawnPlayerXY ( "captain" , 36 , 3…" at bounding box center [1115, 176] width 389 height 290
click at [1024, 173] on div "game . addSurviveGoal ( 30 ) player = game . spawnPlayerXY ( "captain" , 36 , 3…" at bounding box center [1115, 176] width 389 height 290
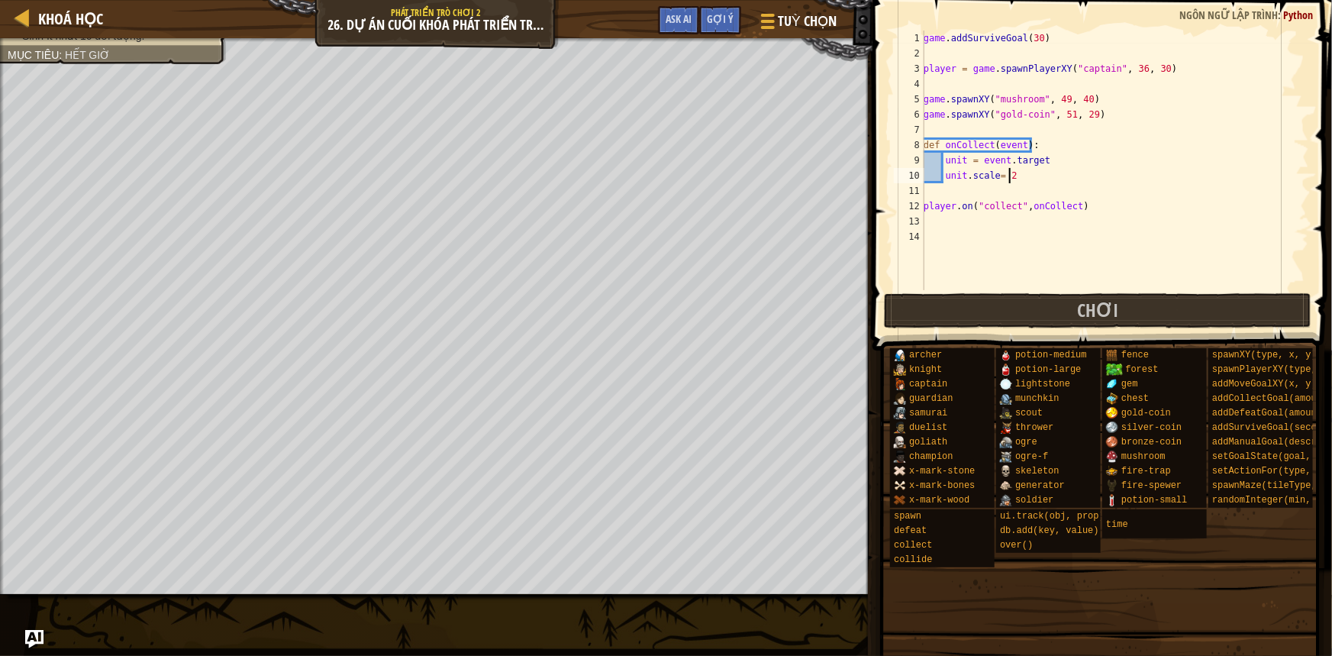
scroll to position [7, 6]
drag, startPoint x: 943, startPoint y: 178, endPoint x: 924, endPoint y: 246, distance: 70.6
click at [1021, 179] on div "game . addSurviveGoal ( 30 ) player = game . spawnPlayerXY ( "captain" , 36 , 3…" at bounding box center [1115, 176] width 389 height 290
click at [1053, 163] on div "game . addSurviveGoal ( 30 ) player = game . spawnPlayerXY ( "captain" , 36 , 3…" at bounding box center [1115, 176] width 389 height 290
type textarea "unit = [DOMAIN_NAME]"
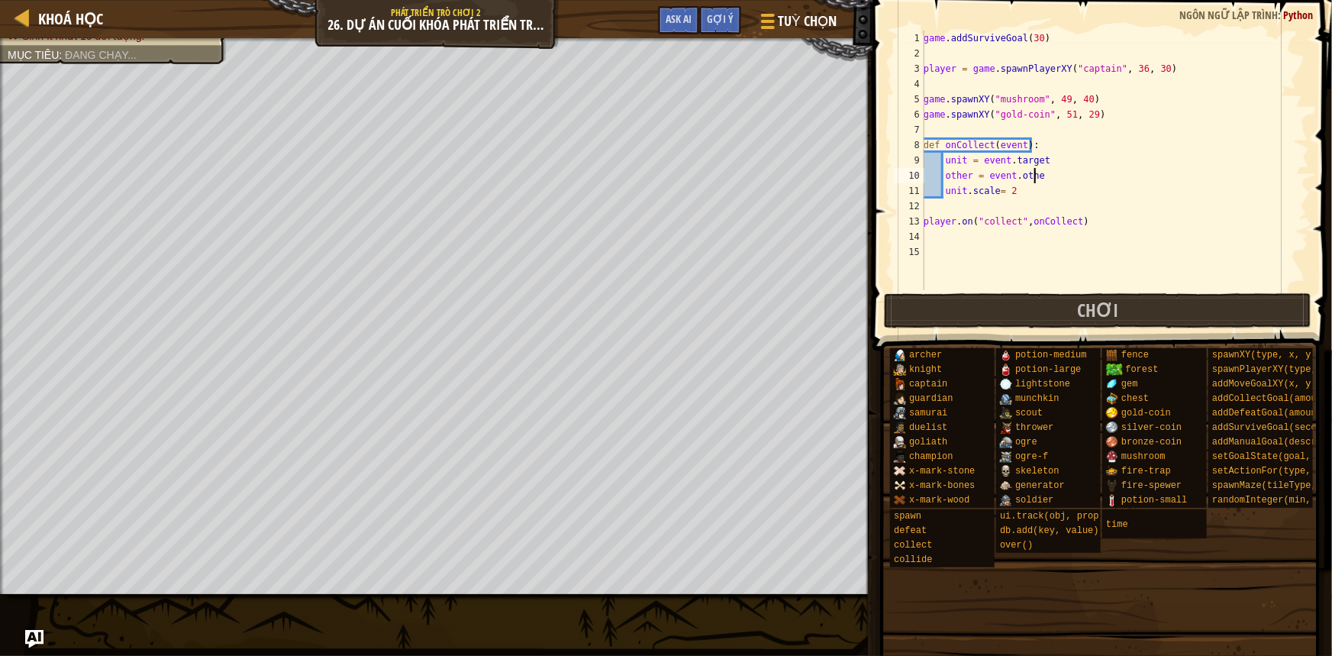
type textarea "other = event.other"
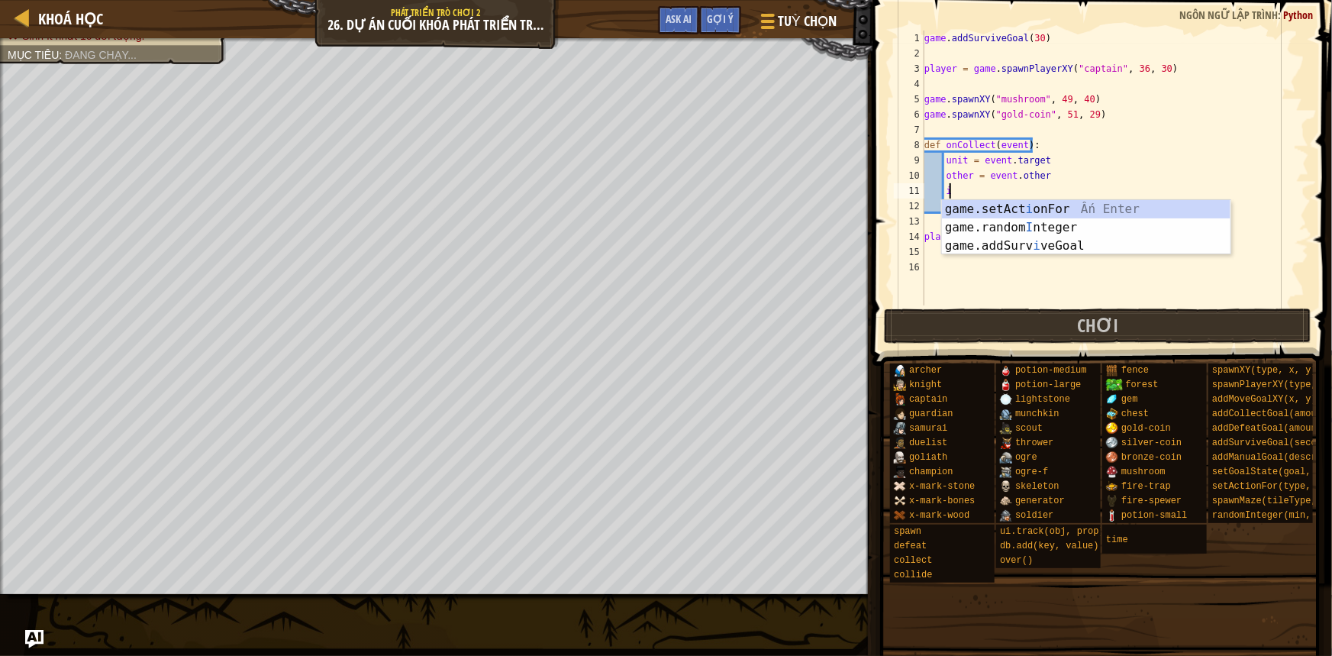
type textarea "i"
type textarea "ì"
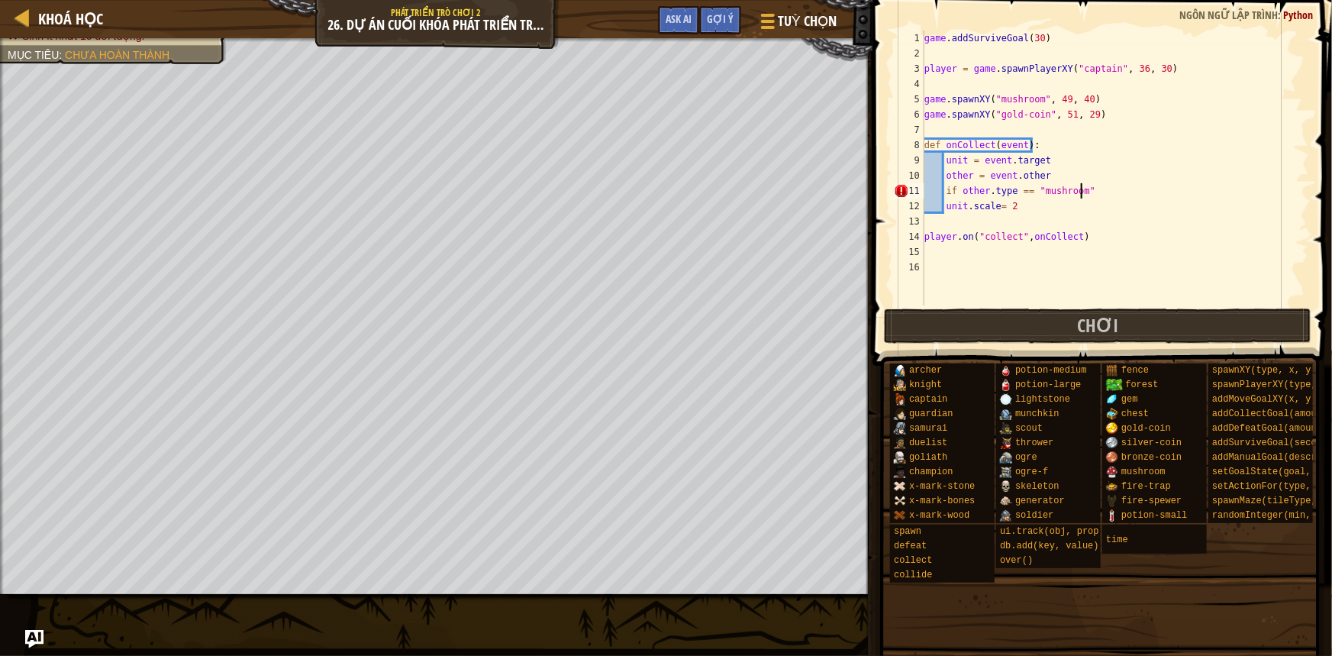
scroll to position [7, 12]
click at [944, 210] on div "game . addSurviveGoal ( 30 ) player = game . spawnPlayerXY ( "captain" , 36 , 3…" at bounding box center [1115, 183] width 388 height 305
drag, startPoint x: 1008, startPoint y: 327, endPoint x: 981, endPoint y: 340, distance: 30.1
click at [1009, 327] on button "Chơi" at bounding box center [1098, 325] width 428 height 35
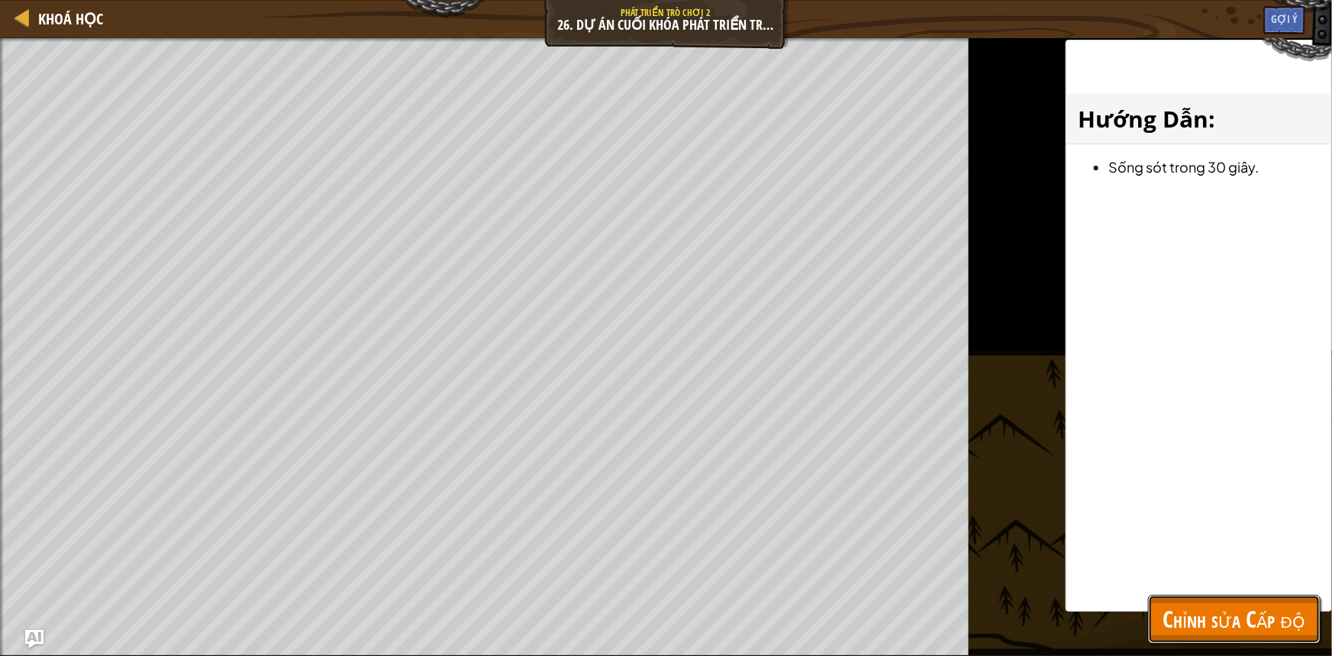
click at [1191, 622] on span "Chỉnh sửa Cấp độ" at bounding box center [1234, 618] width 142 height 31
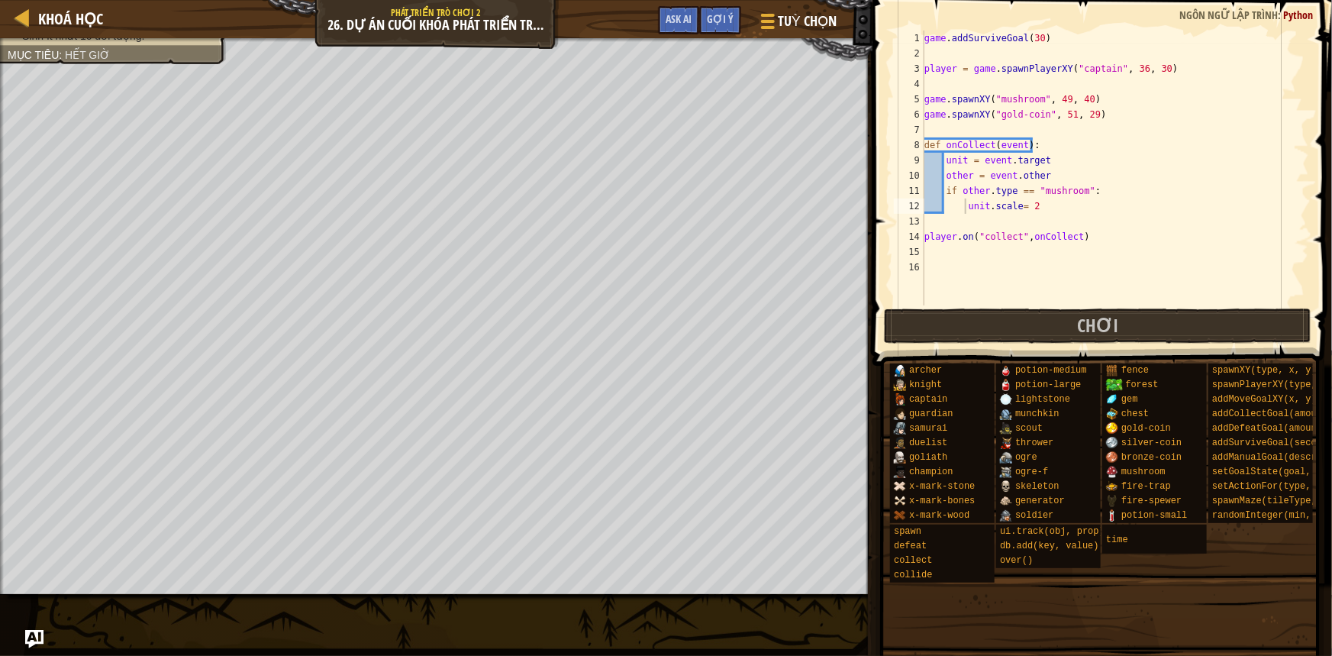
click at [1011, 206] on div "game . addSurviveGoal ( 30 ) player = game . spawnPlayerXY ( "captain" , 36 , 3…" at bounding box center [1115, 183] width 388 height 305
drag, startPoint x: 941, startPoint y: 192, endPoint x: 1084, endPoint y: 200, distance: 143.0
click at [1084, 200] on div "game . addSurviveGoal ( 30 ) player = game . spawnPlayerXY ( "captain" , 36 , 3…" at bounding box center [1115, 183] width 388 height 305
click at [1137, 198] on div "game . addSurviveGoal ( 30 ) player = game . spawnPlayerXY ( "captain" , 36 , 3…" at bounding box center [1115, 168] width 388 height 275
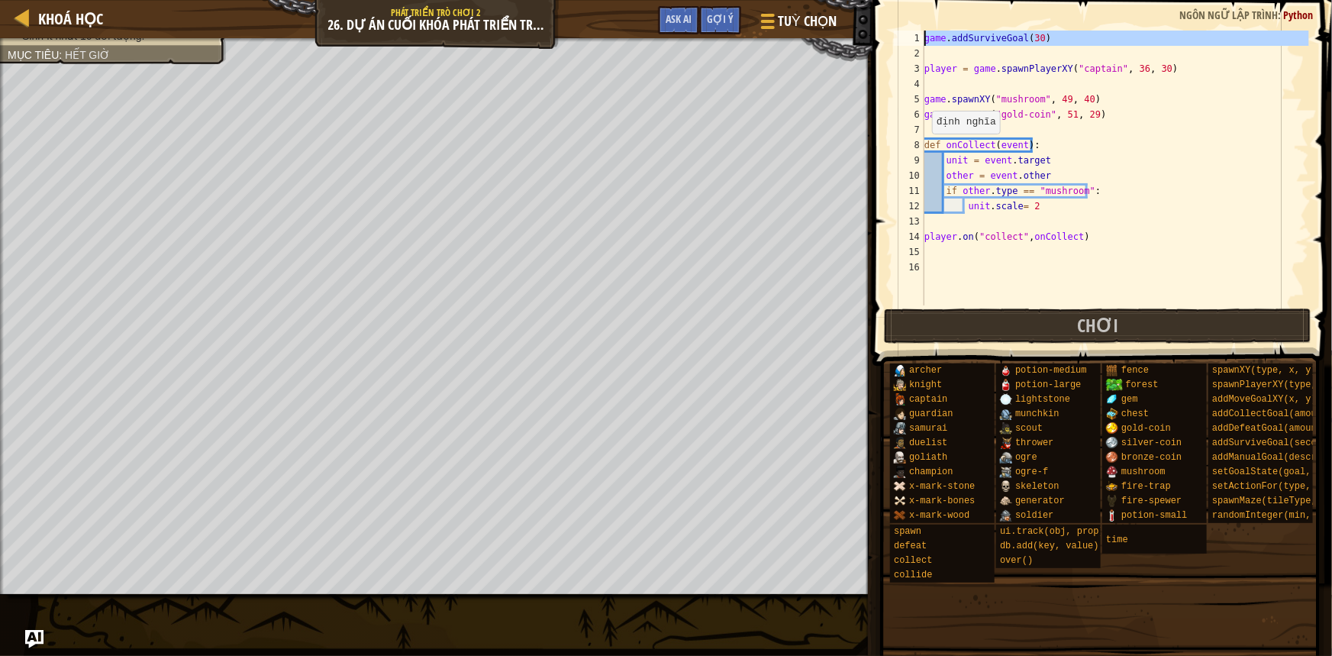
click at [923, 39] on div "1" at bounding box center [909, 38] width 31 height 15
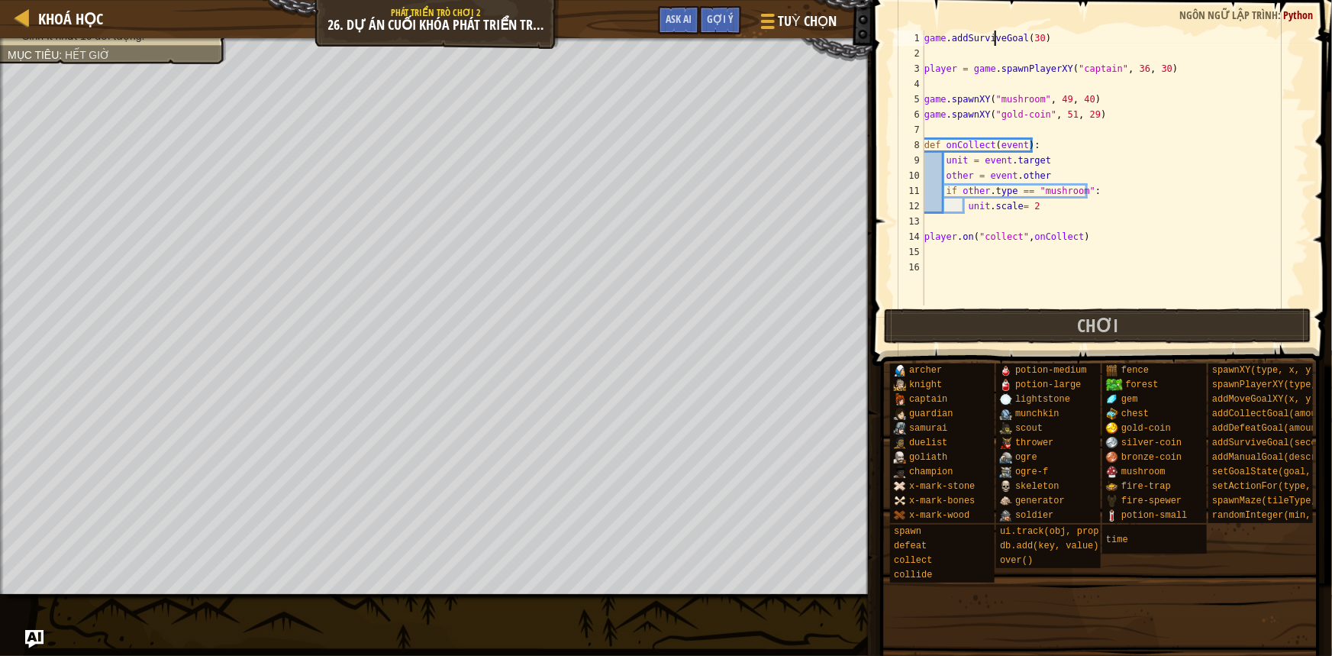
click at [995, 37] on div "game . addSurviveGoal ( 30 ) player = game . spawnPlayerXY ( "captain" , 36 , 3…" at bounding box center [1115, 183] width 388 height 305
click at [1042, 208] on div "game . addSurviveGoal ( 30 ) player = game . spawnPlayerXY ( "captain" , 36 , 3…" at bounding box center [1115, 183] width 388 height 305
type textarea "unit.scale= 2"
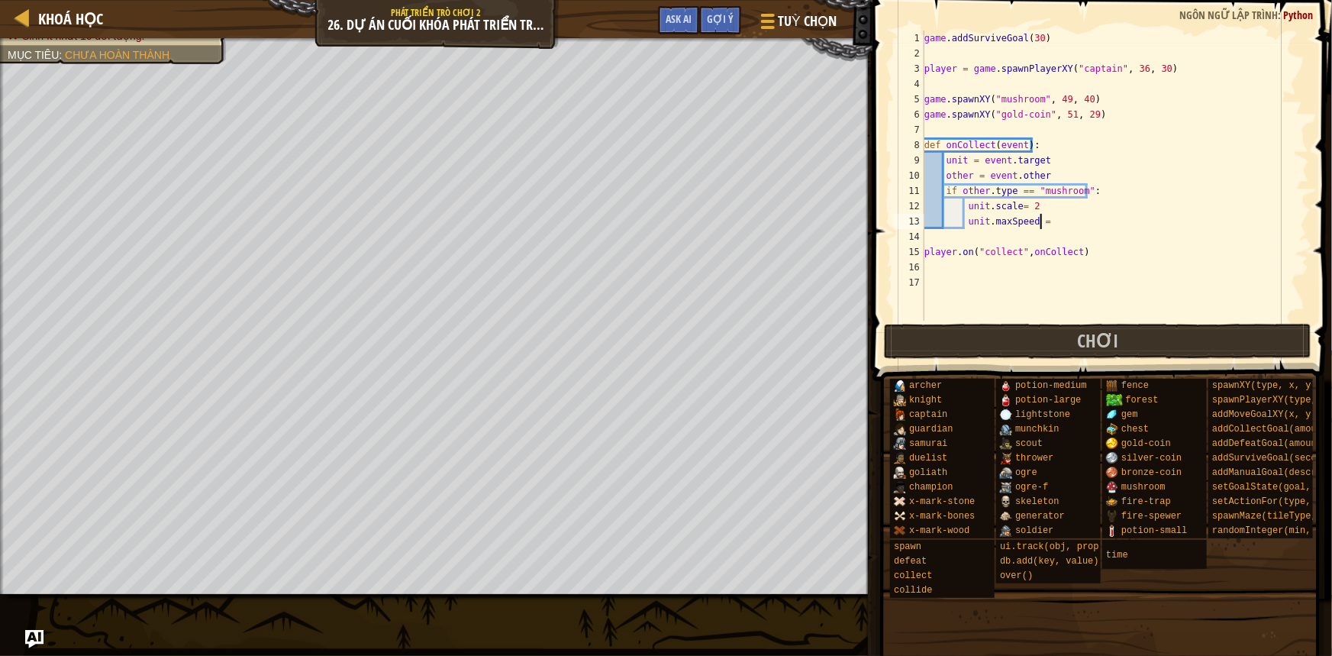
scroll to position [7, 8]
type textarea "unit.maxSpeed = 50"
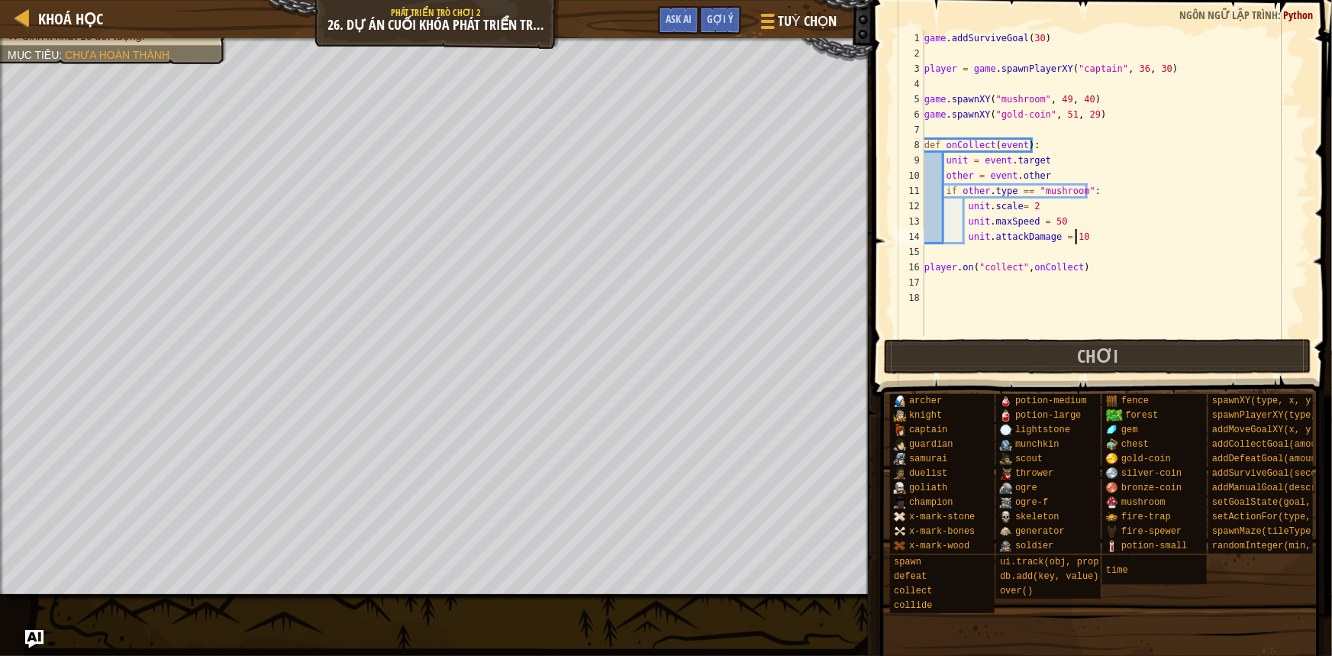
scroll to position [7, 12]
click at [1034, 353] on button "Chơi" at bounding box center [1098, 356] width 428 height 35
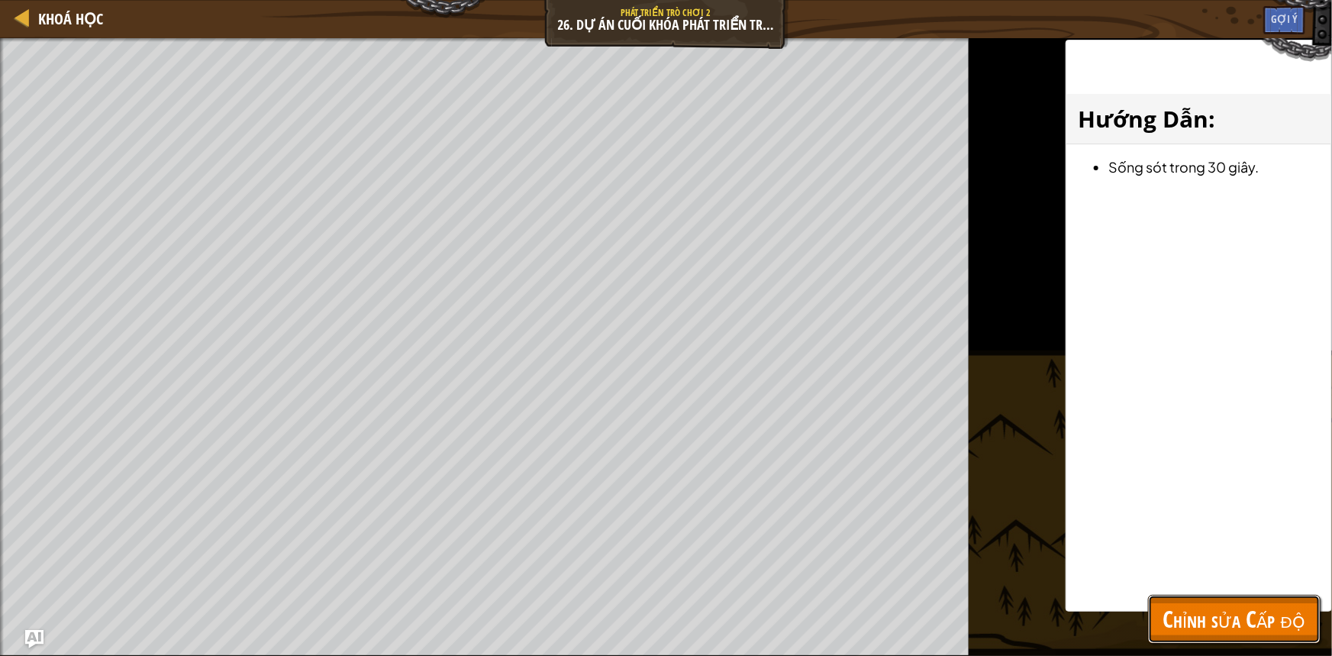
drag, startPoint x: 1191, startPoint y: 618, endPoint x: 1150, endPoint y: 608, distance: 42.6
click at [1195, 603] on span "Chỉnh sửa Cấp độ" at bounding box center [1234, 618] width 142 height 31
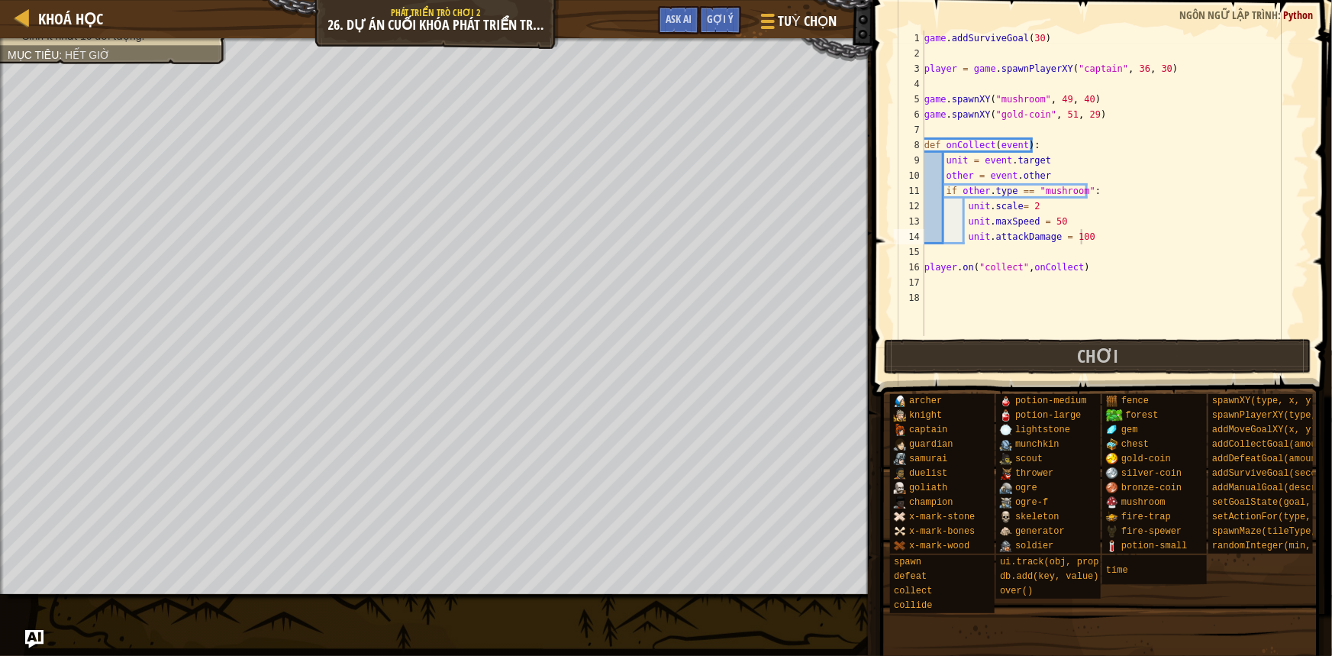
scroll to position [7, 11]
click at [1088, 263] on div "game . addSurviveGoal ( 30 ) player = game . spawnPlayerXY ( "captain" , 36 , 3…" at bounding box center [1115, 199] width 388 height 336
click at [1084, 38] on div "game . addSurviveGoal ( 30 ) player = game . spawnPlayerXY ( "captain" , 36 , 3…" at bounding box center [1115, 199] width 388 height 336
click at [922, 43] on div "1" at bounding box center [909, 38] width 31 height 15
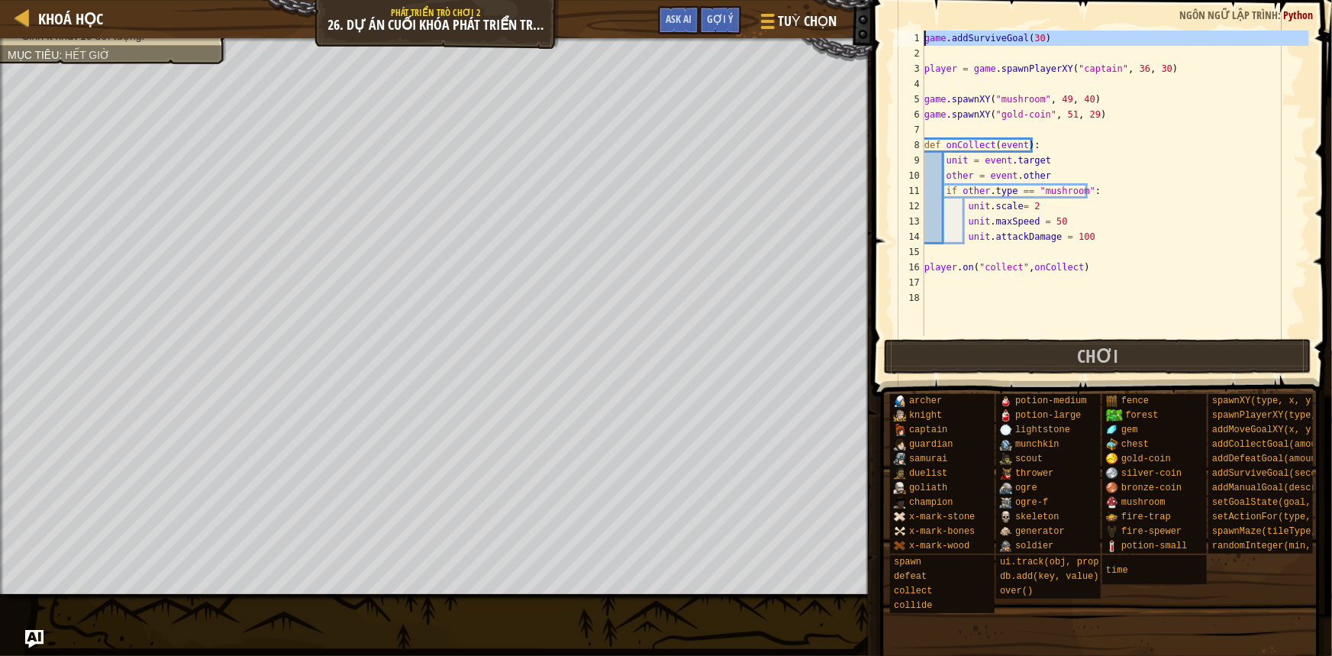
type textarea "game.addSurviveGoal(30)"
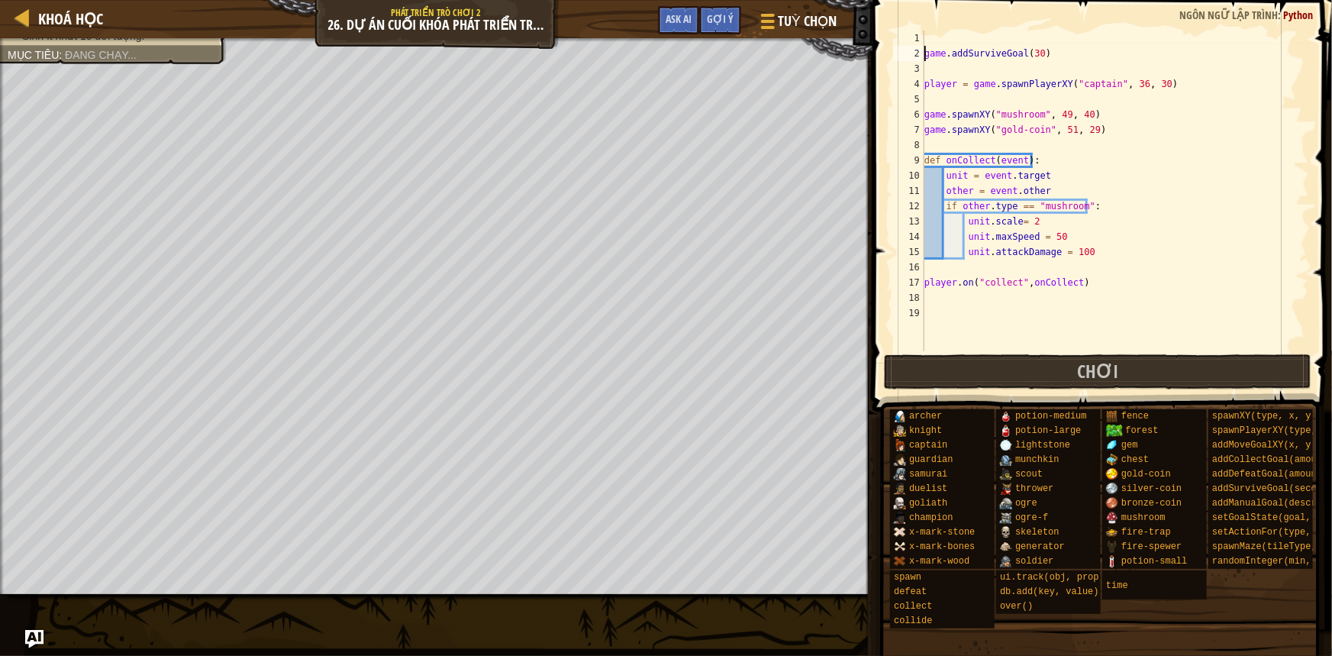
scroll to position [7, 0]
type textarea "game.spawnMaze("forest", 1)"
click at [979, 101] on div "game . spawnMaze ( "forest" , 1 ) game . addSurviveGoal ( 30 ) player = game . …" at bounding box center [1115, 206] width 388 height 351
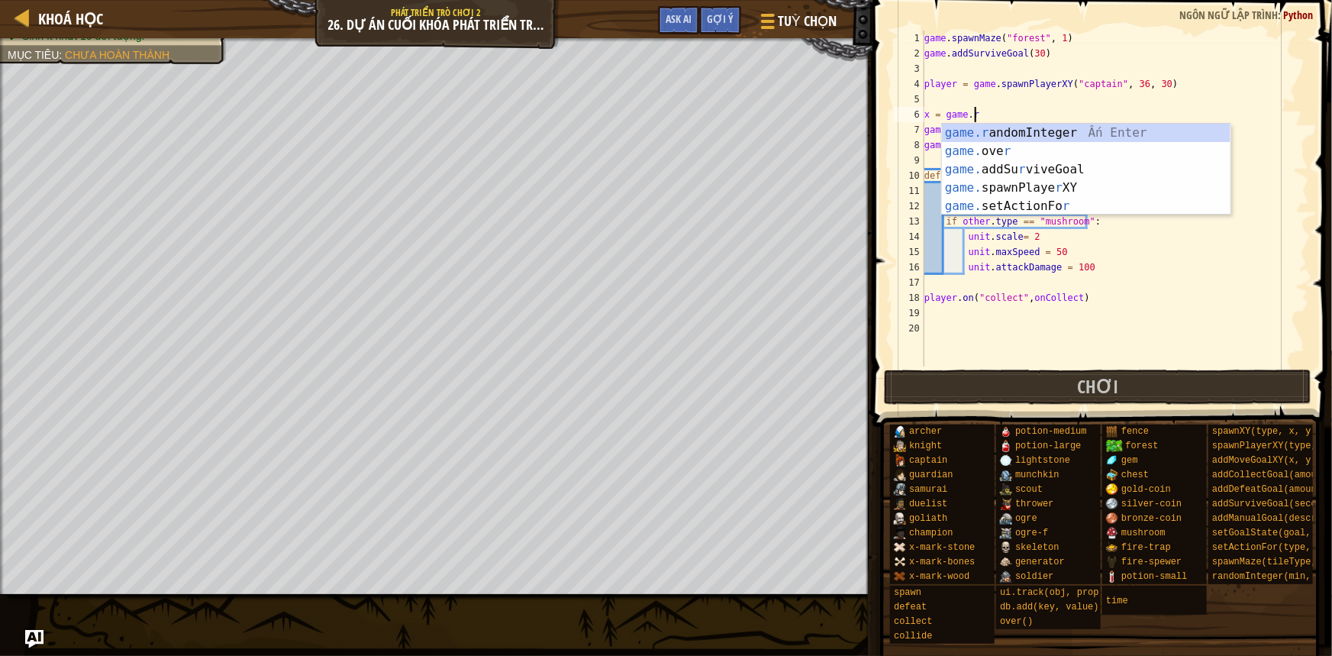
scroll to position [7, 4]
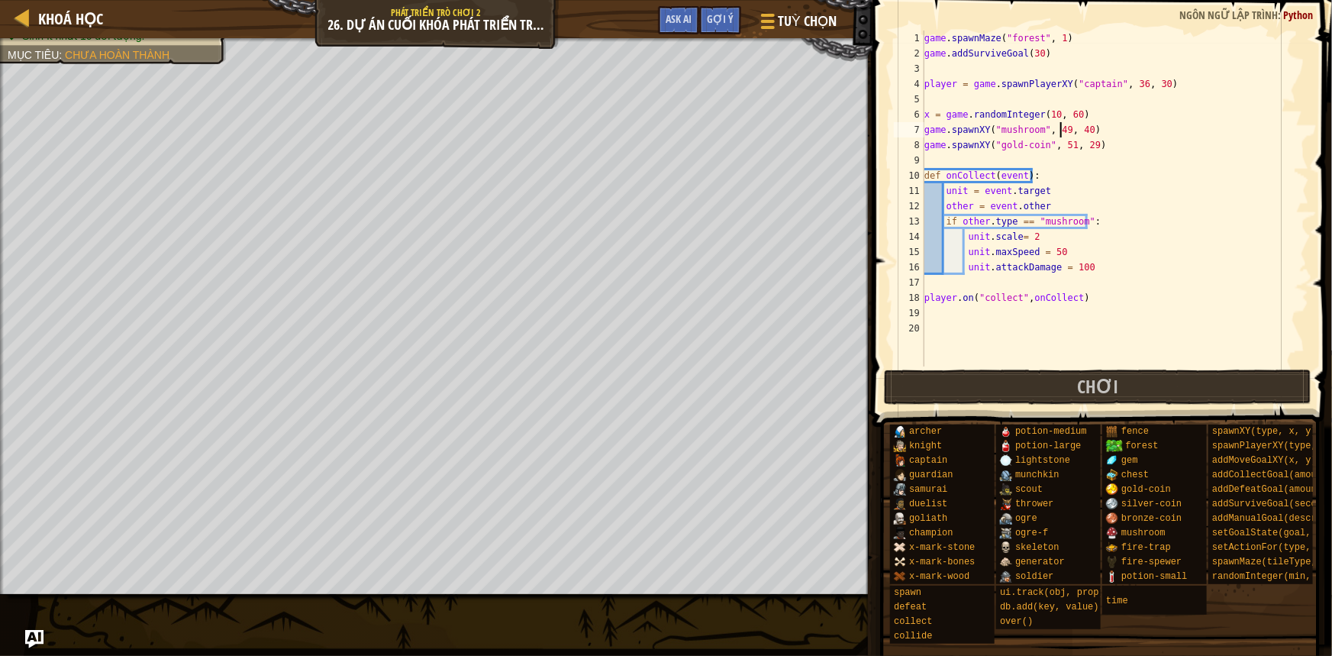
click at [1059, 130] on div "game . spawnMaze ( "forest" , 1 ) game . addSurviveGoal ( 30 ) player = game . …" at bounding box center [1115, 214] width 388 height 366
click at [1071, 125] on div "game . spawnMaze ( "forest" , 1 ) game . addSurviveGoal ( 30 ) player = game . …" at bounding box center [1115, 214] width 388 height 366
click at [1031, 377] on button "Chơi" at bounding box center [1098, 386] width 428 height 35
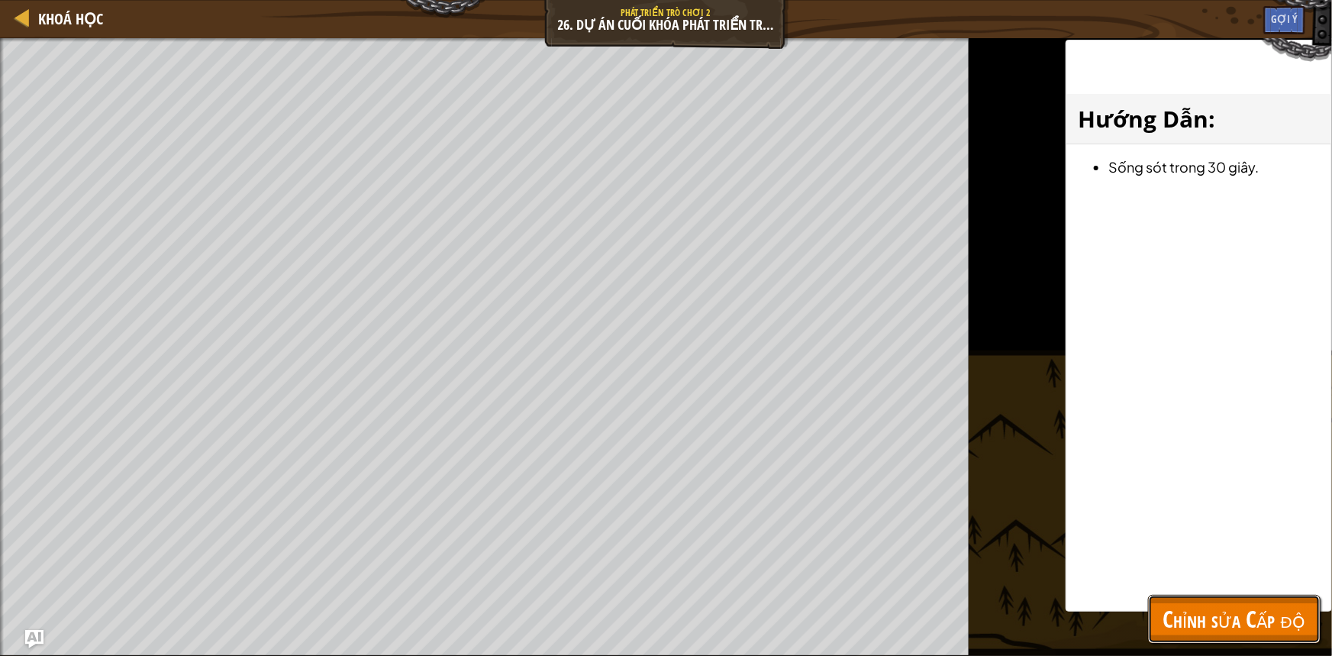
click at [1188, 604] on span "Chỉnh sửa Cấp độ" at bounding box center [1234, 618] width 142 height 31
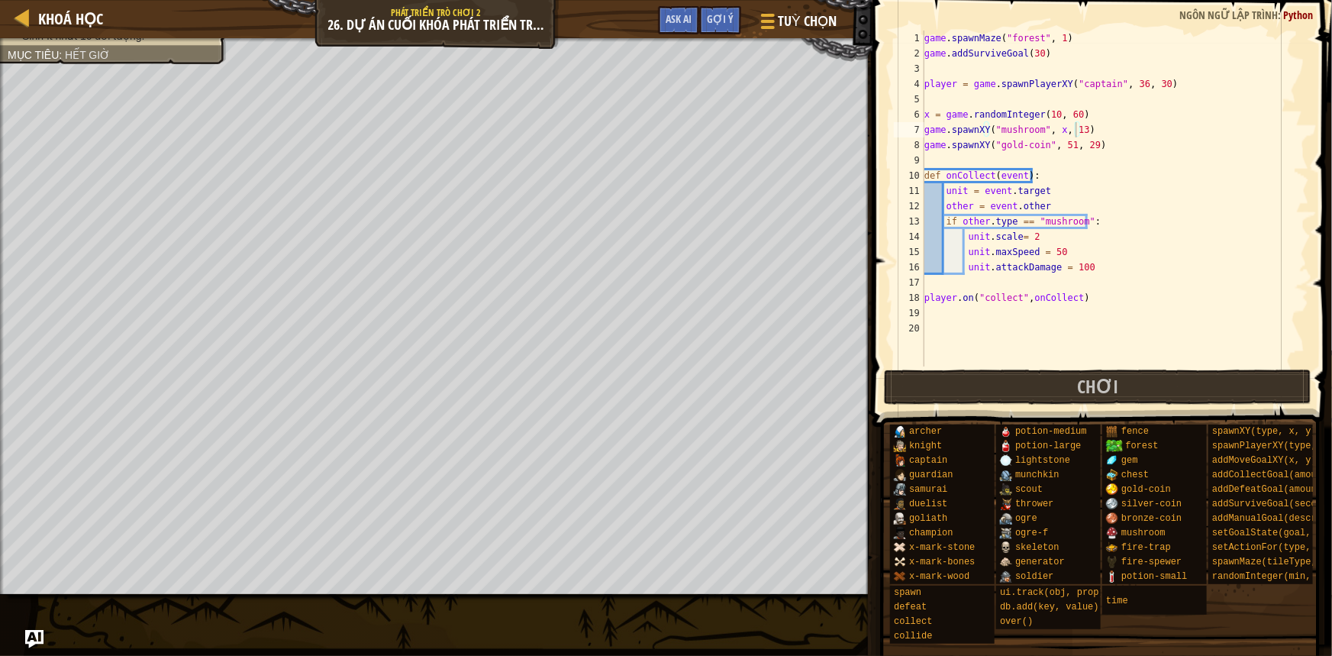
scroll to position [7, 10]
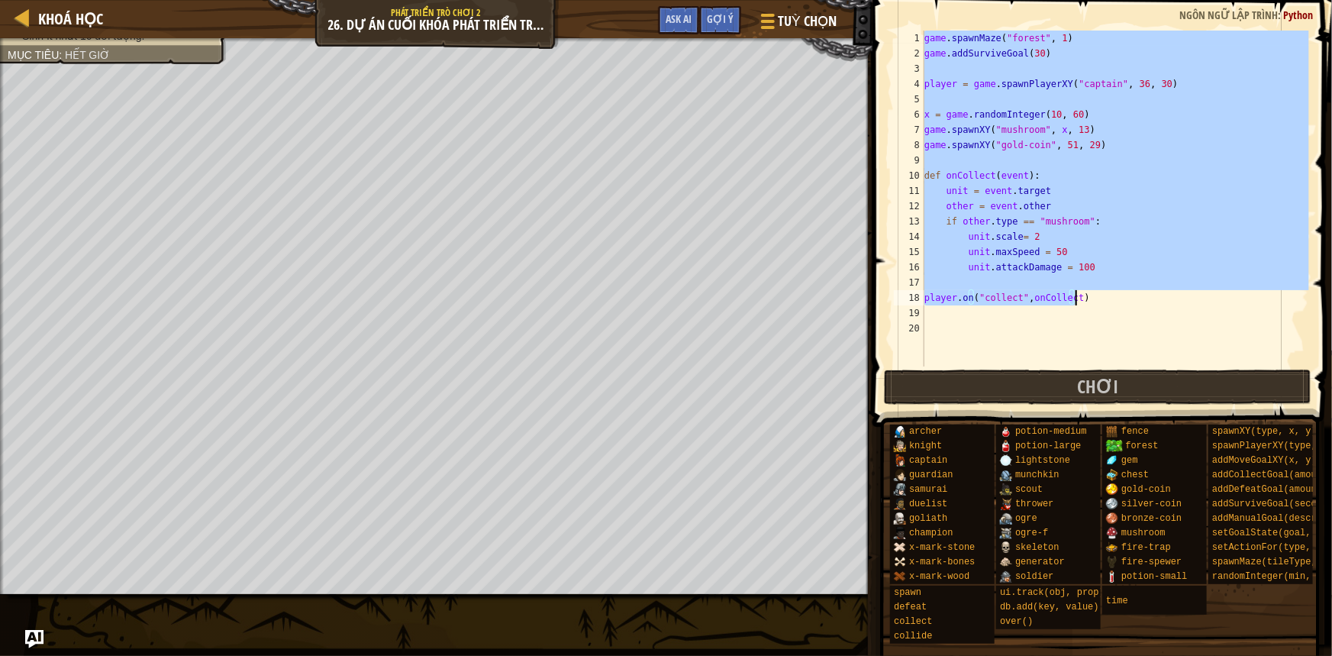
drag, startPoint x: 925, startPoint y: 37, endPoint x: 1169, endPoint y: 301, distance: 359.2
click at [1169, 301] on div "game . spawnMaze ( "forest" , 1 ) game . addSurviveGoal ( 30 ) player = game . …" at bounding box center [1115, 214] width 388 height 366
type textarea "player.on("collect",onCollect)"
click at [1200, 276] on div "game . spawnMaze ( "forest" , 1 ) game . addSurviveGoal ( 30 ) player = game . …" at bounding box center [1115, 199] width 388 height 336
